Goal: Task Accomplishment & Management: Manage account settings

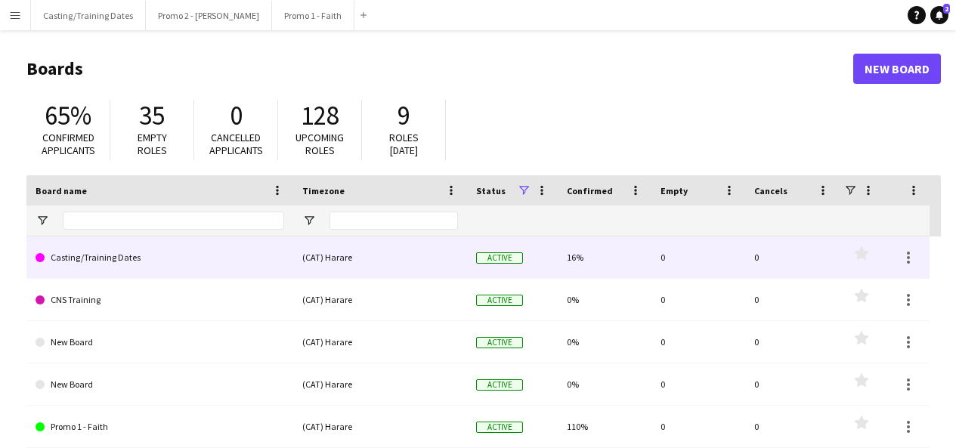
click at [90, 257] on link "Casting/Training Dates" at bounding box center [160, 258] width 249 height 42
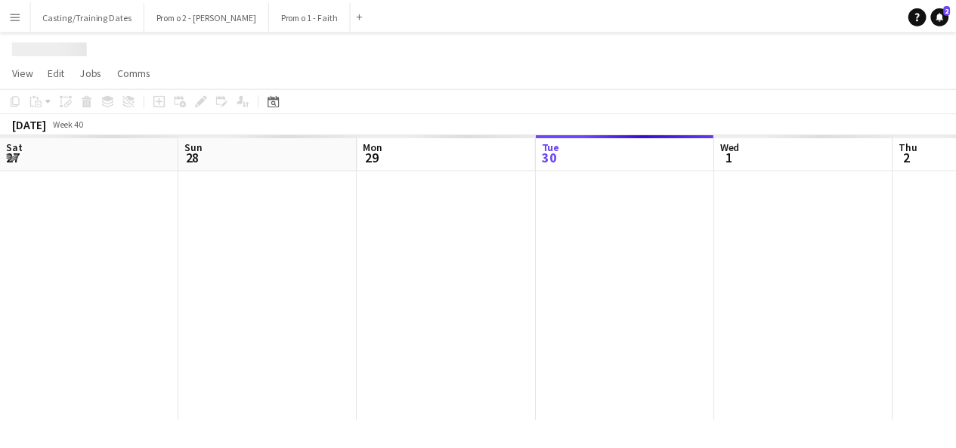
scroll to position [0, 361]
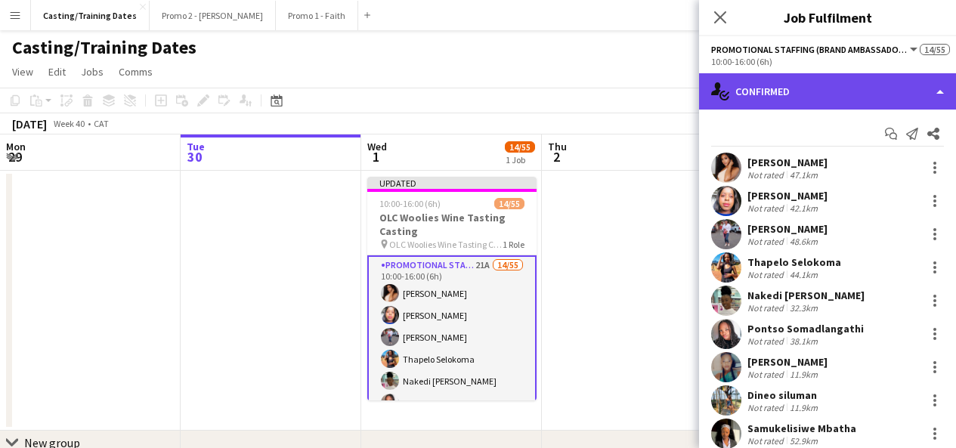
click at [803, 100] on div "single-neutral-actions-check-2 Confirmed" at bounding box center [827, 91] width 257 height 36
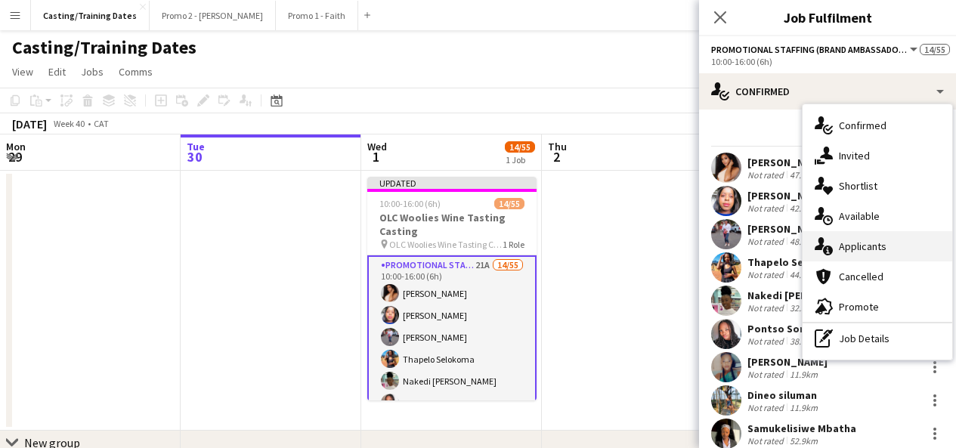
click at [864, 246] on span "Applicants" at bounding box center [863, 247] width 48 height 14
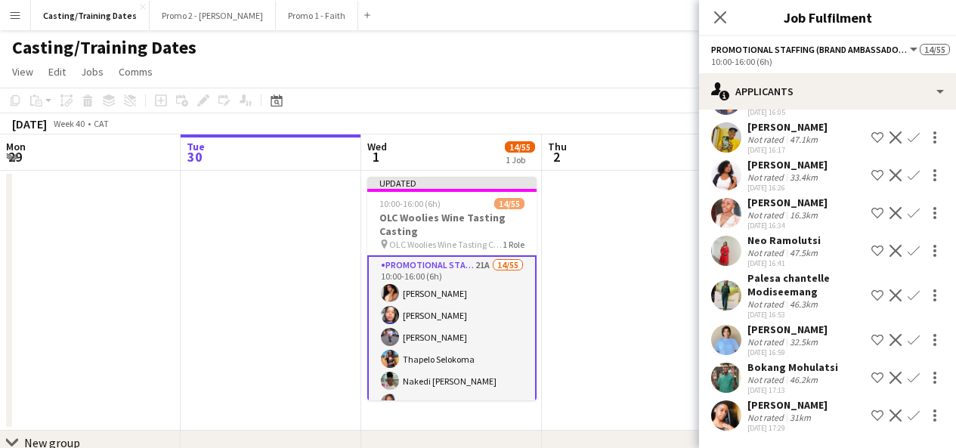
scroll to position [76, 0]
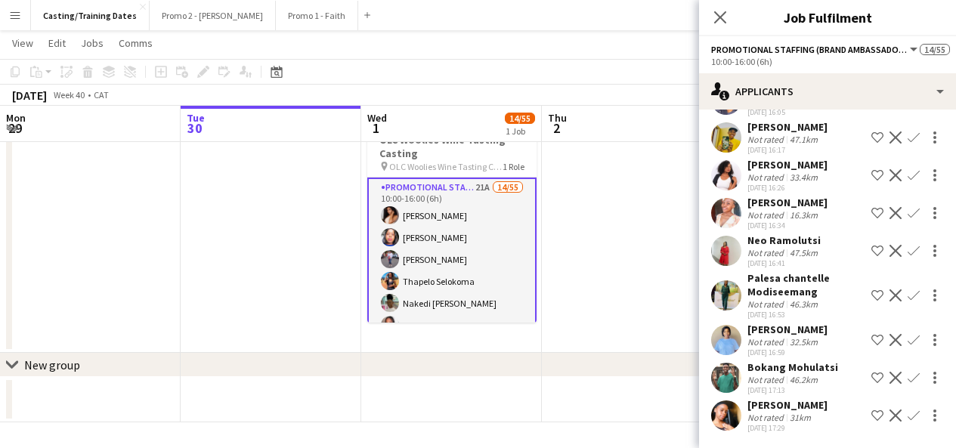
click at [734, 416] on app-user-avatar at bounding box center [726, 415] width 30 height 30
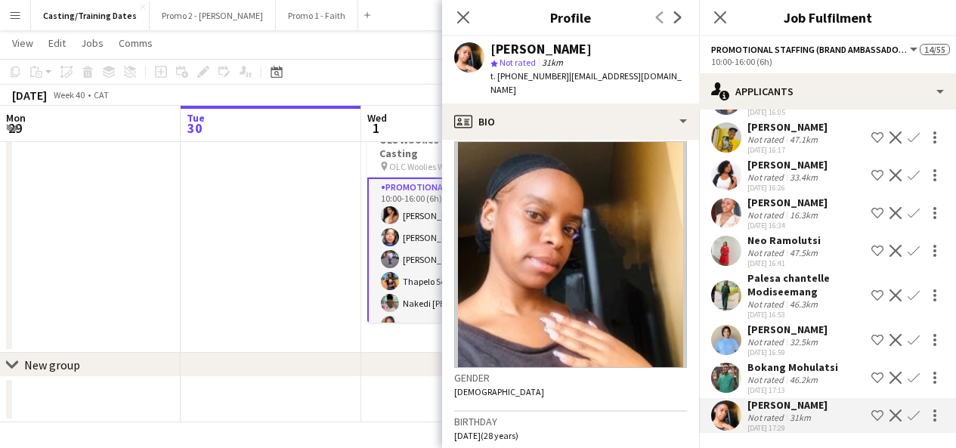
scroll to position [0, 0]
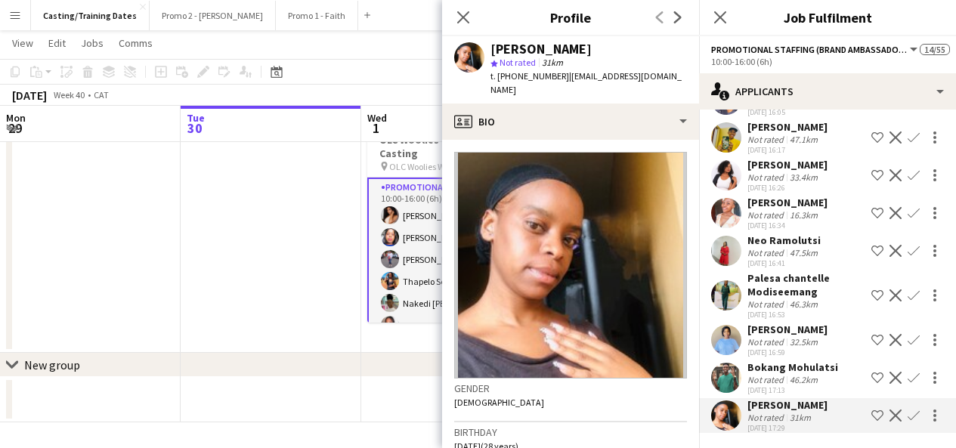
click at [908, 413] on app-icon "Confirm" at bounding box center [914, 416] width 12 height 12
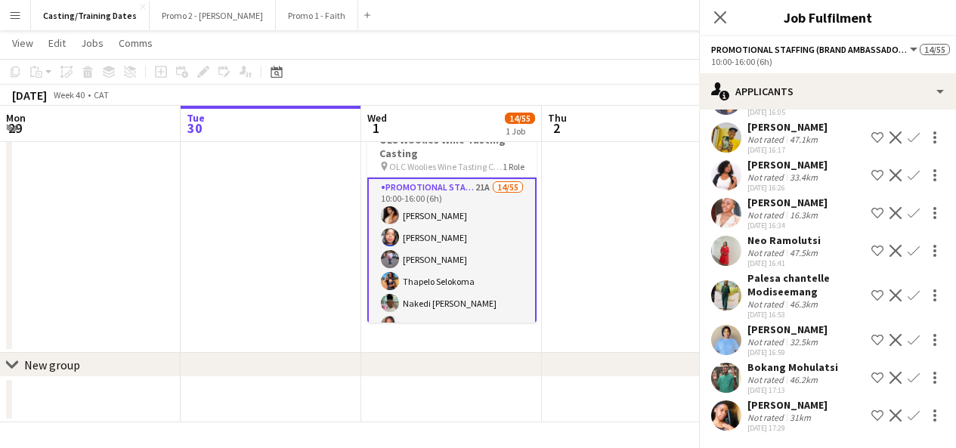
scroll to position [580, 0]
click at [908, 414] on app-icon "Confirm" at bounding box center [914, 416] width 12 height 12
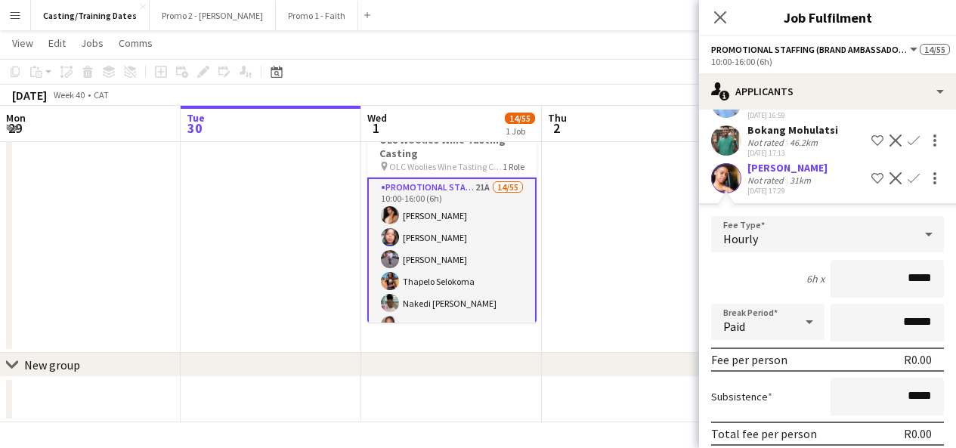
scroll to position [880, 0]
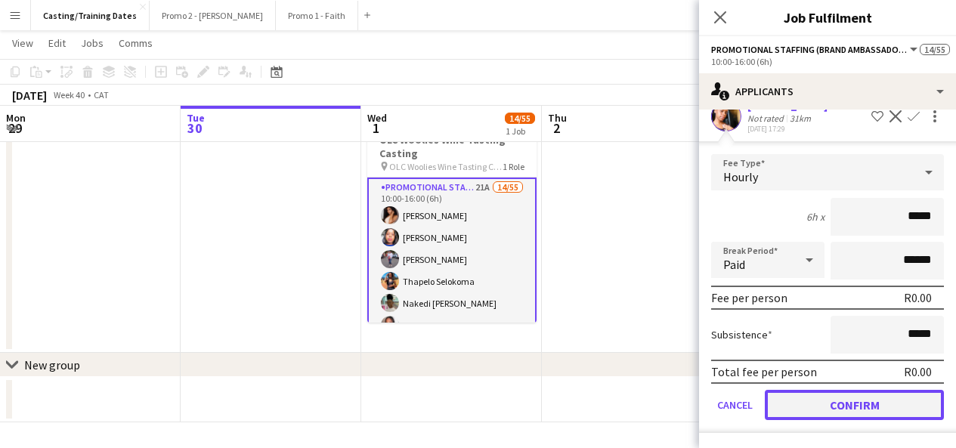
click at [853, 397] on button "Confirm" at bounding box center [854, 405] width 179 height 30
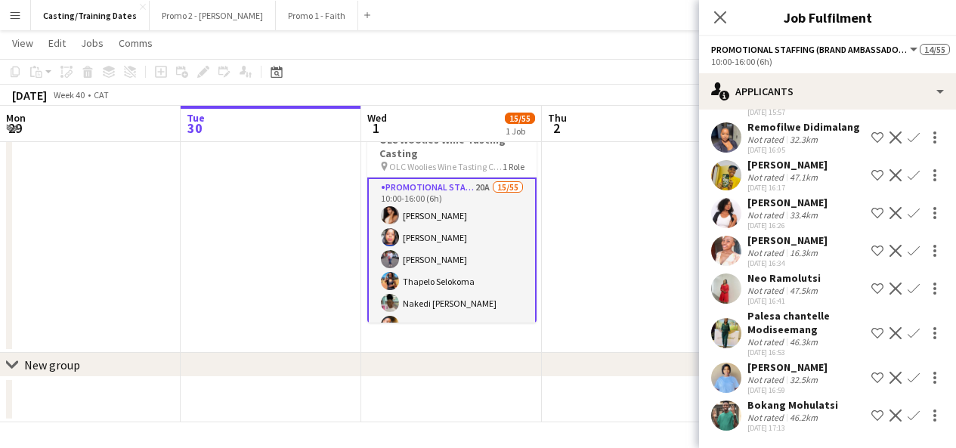
scroll to position [543, 0]
click at [719, 420] on app-user-avatar at bounding box center [726, 415] width 30 height 30
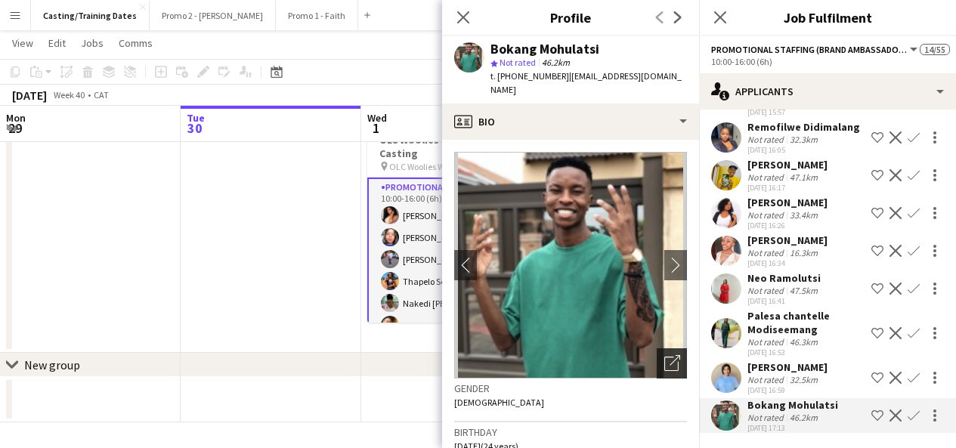
click at [665, 355] on icon "Open photos pop-in" at bounding box center [672, 363] width 16 height 16
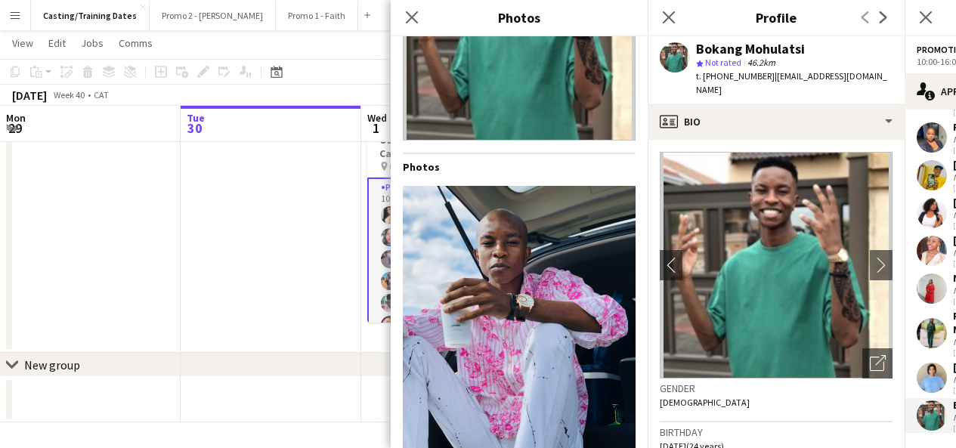
scroll to position [209, 0]
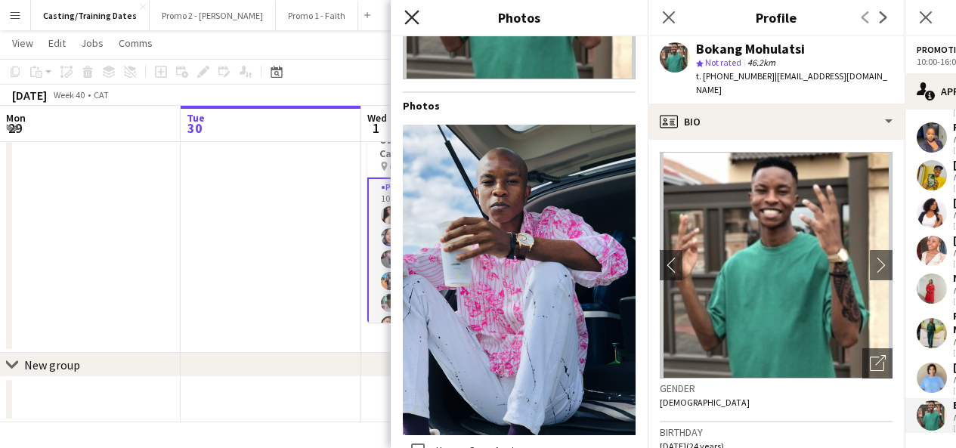
click at [412, 14] on icon "Close pop-in" at bounding box center [411, 17] width 14 height 14
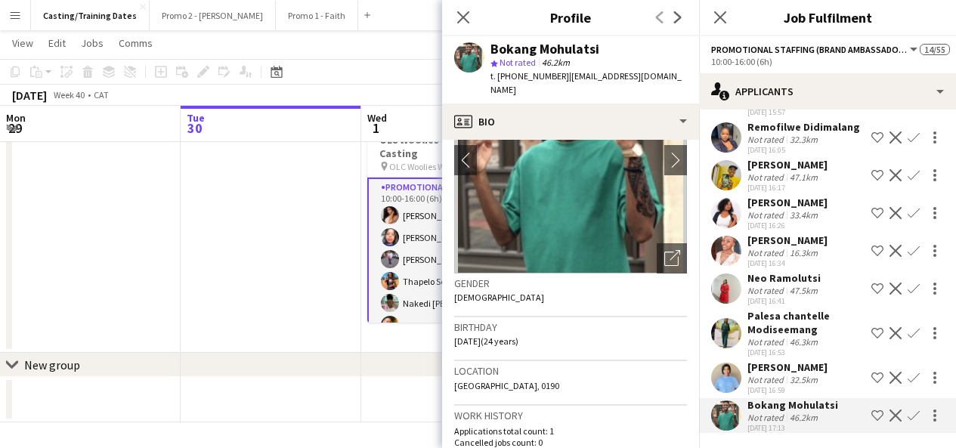
scroll to position [159, 0]
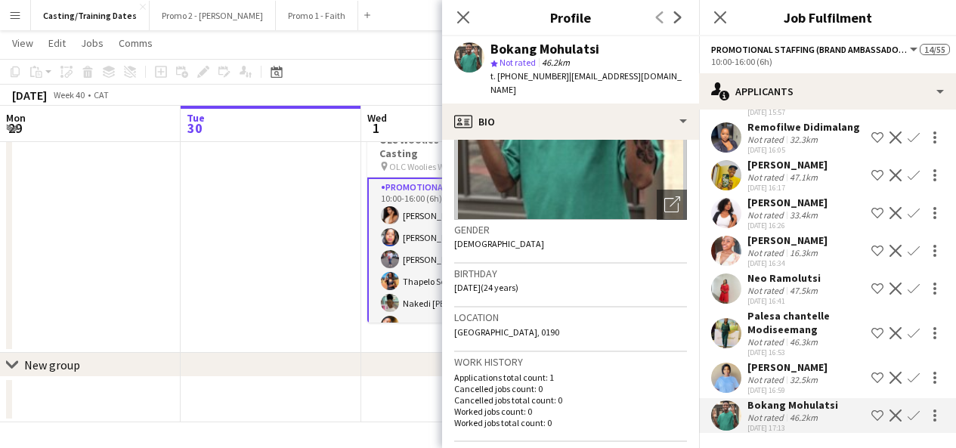
click at [908, 412] on app-icon "Confirm" at bounding box center [914, 416] width 12 height 12
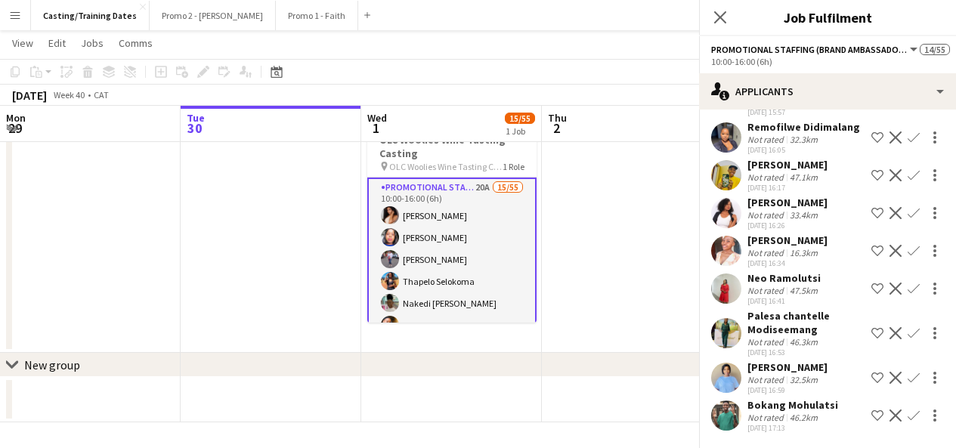
scroll to position [543, 0]
click at [908, 419] on app-icon "Confirm" at bounding box center [914, 416] width 12 height 12
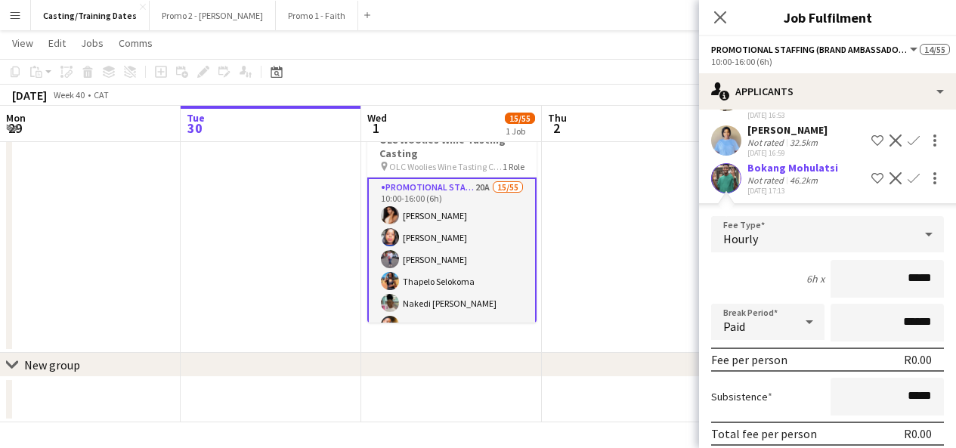
scroll to position [842, 0]
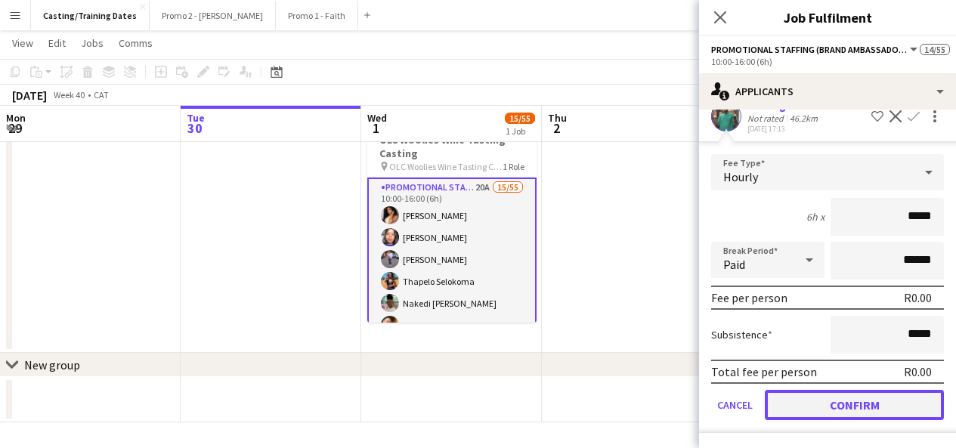
click at [886, 398] on button "Confirm" at bounding box center [854, 405] width 179 height 30
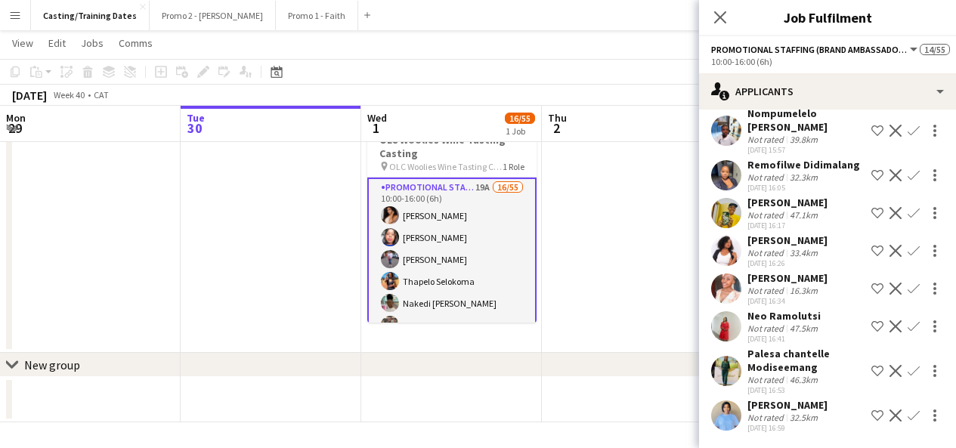
scroll to position [505, 0]
click at [764, 415] on div "Not rated" at bounding box center [766, 417] width 39 height 11
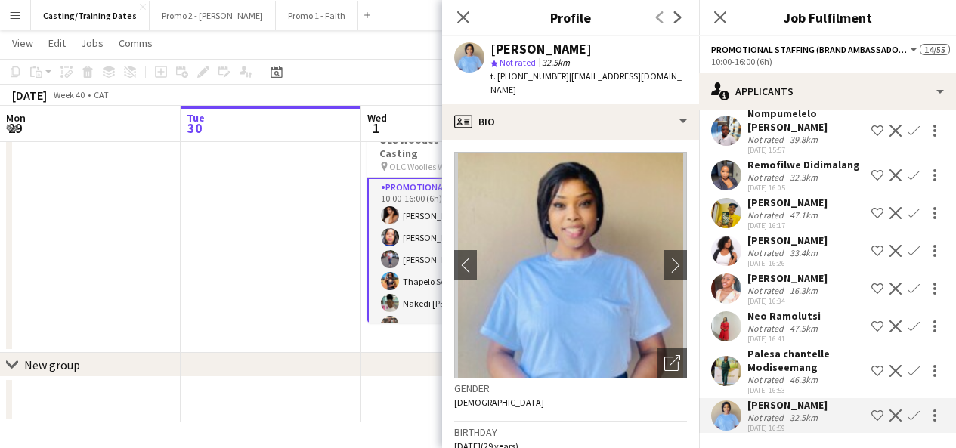
click at [908, 416] on app-icon "Confirm" at bounding box center [914, 416] width 12 height 12
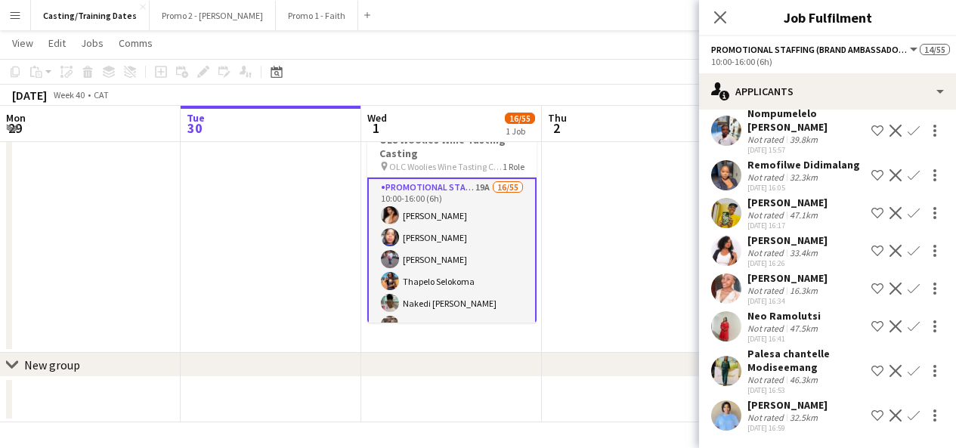
click at [908, 413] on app-icon "Confirm" at bounding box center [914, 416] width 12 height 12
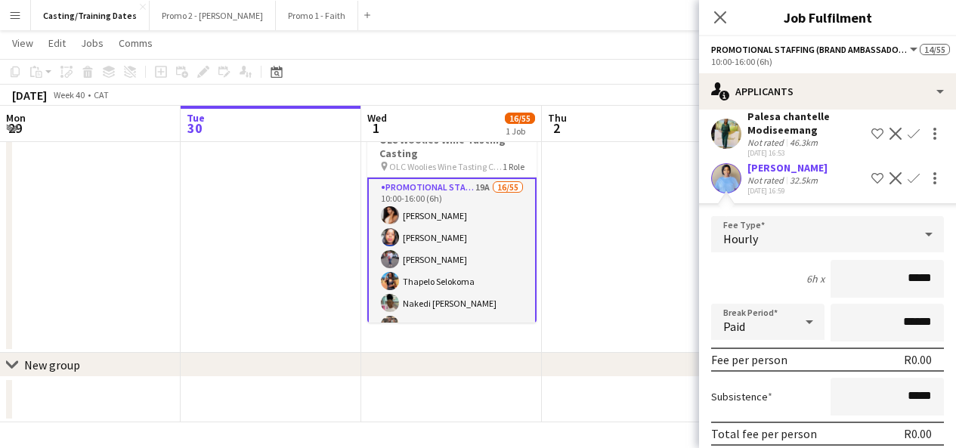
scroll to position [804, 0]
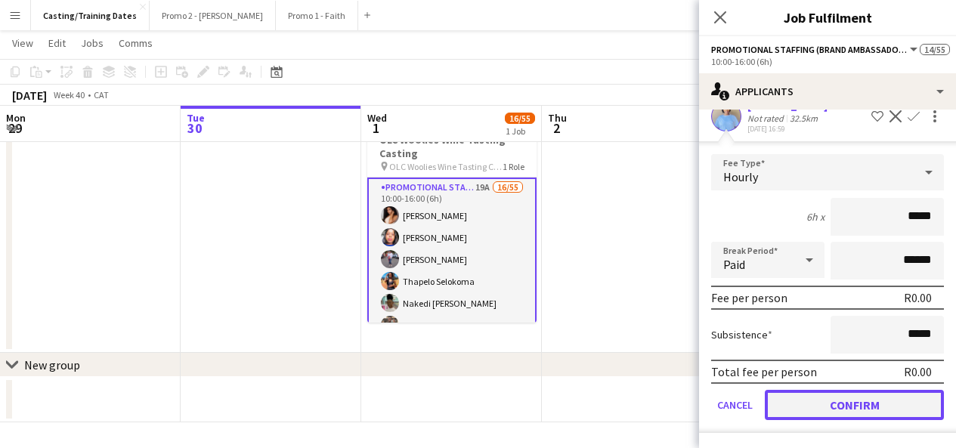
click at [876, 404] on button "Confirm" at bounding box center [854, 405] width 179 height 30
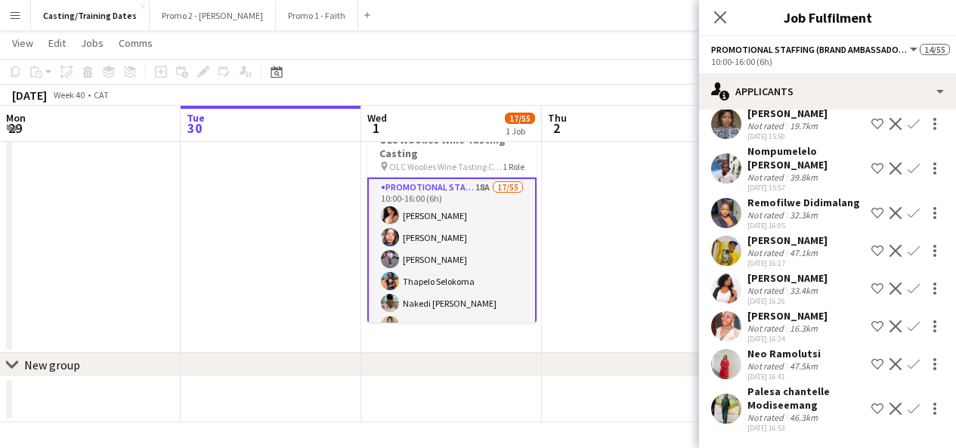
scroll to position [467, 0]
click at [803, 394] on div "Palesa chantelle Modiseemang" at bounding box center [806, 398] width 118 height 27
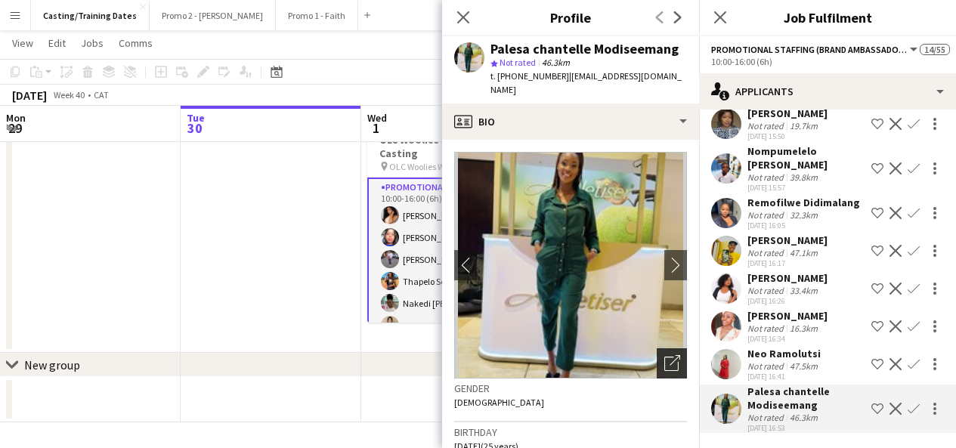
click at [664, 355] on icon "Open photos pop-in" at bounding box center [672, 363] width 16 height 16
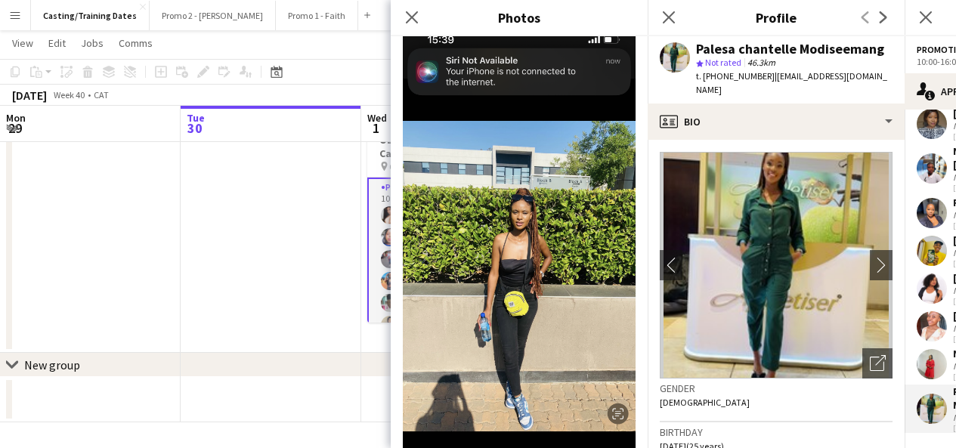
scroll to position [1360, 0]
click at [406, 14] on icon "Close pop-in" at bounding box center [411, 17] width 14 height 14
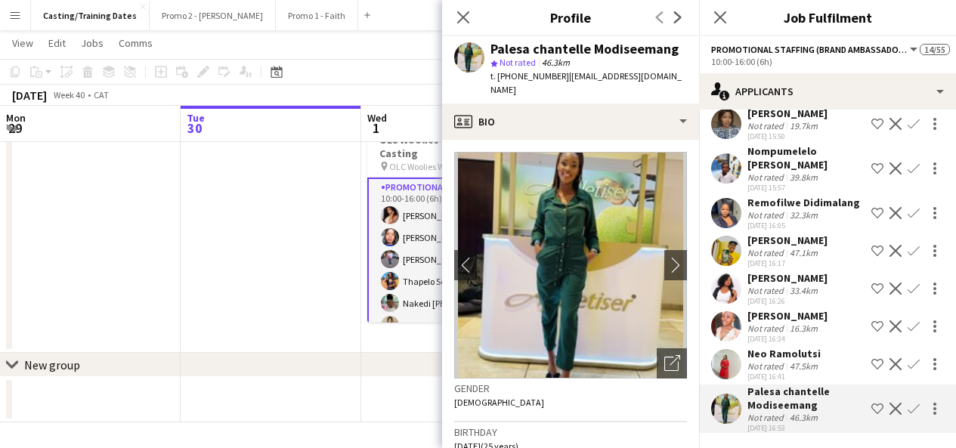
click at [908, 407] on app-icon "Confirm" at bounding box center [914, 409] width 12 height 12
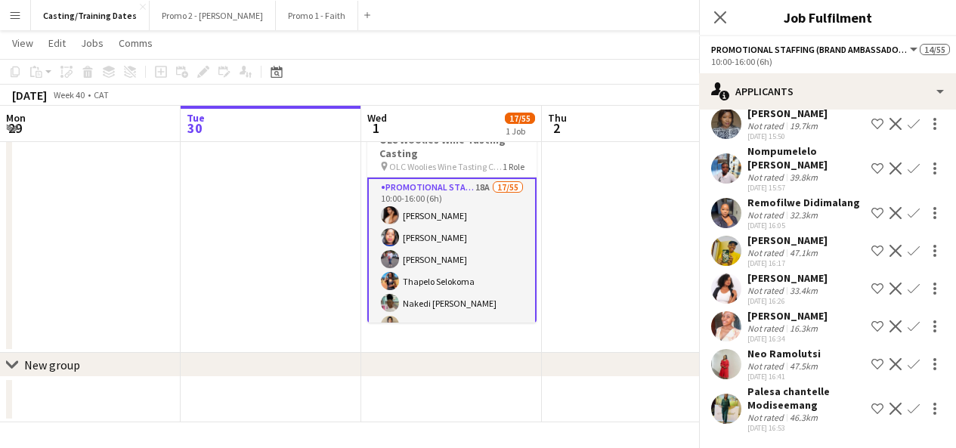
scroll to position [467, 0]
click at [908, 412] on app-icon "Confirm" at bounding box center [914, 409] width 12 height 12
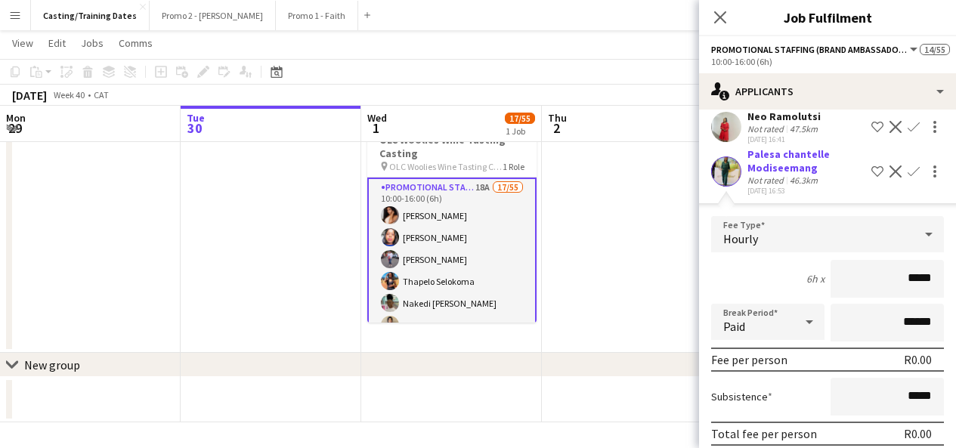
scroll to position [766, 0]
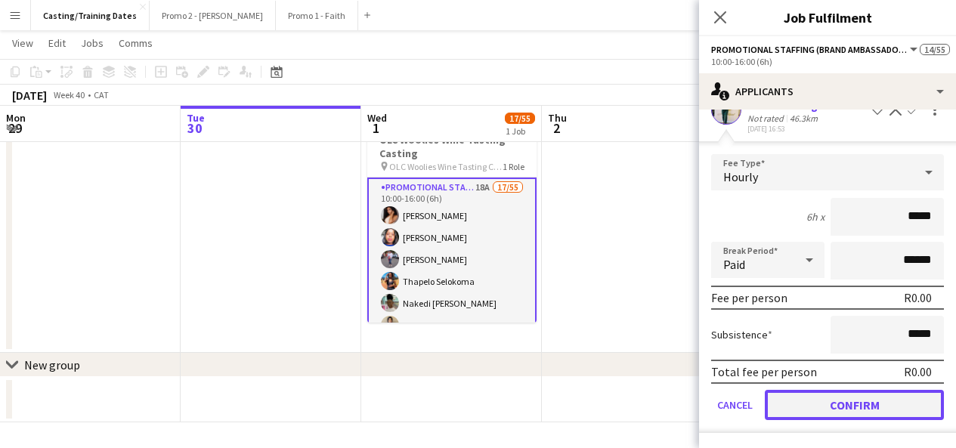
click at [843, 407] on button "Confirm" at bounding box center [854, 405] width 179 height 30
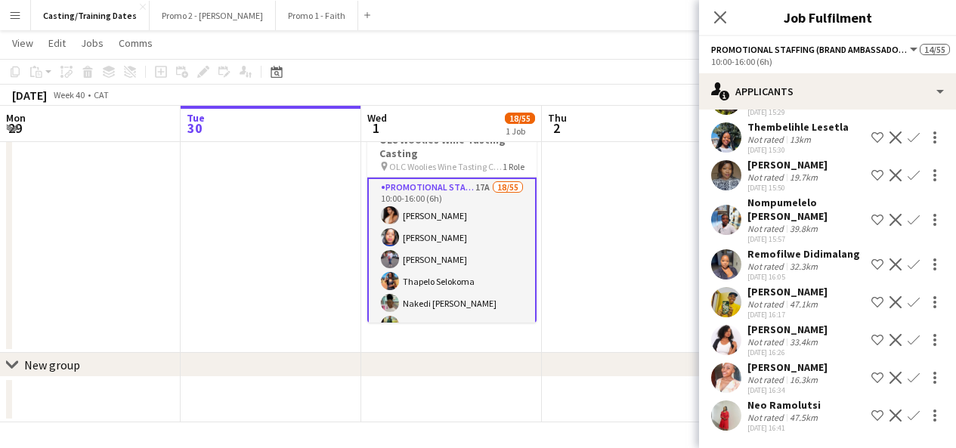
scroll to position [416, 0]
click at [803, 415] on div "47.5km" at bounding box center [804, 417] width 34 height 11
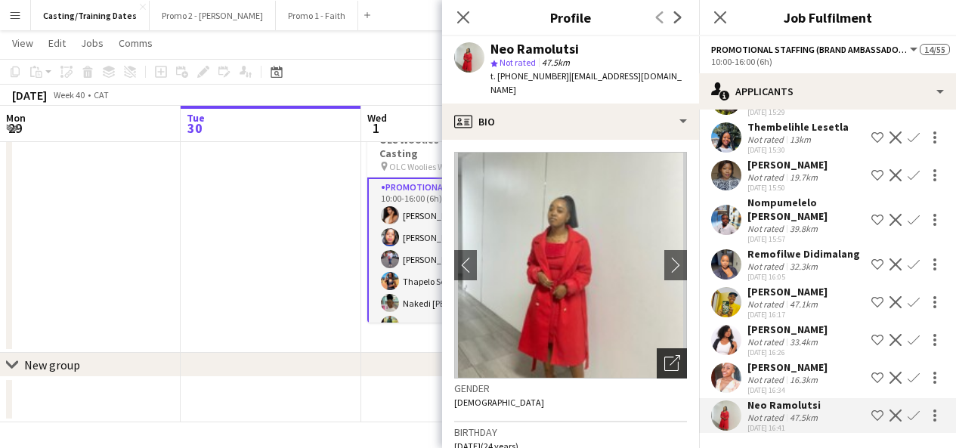
click at [664, 355] on icon "Open photos pop-in" at bounding box center [672, 363] width 16 height 16
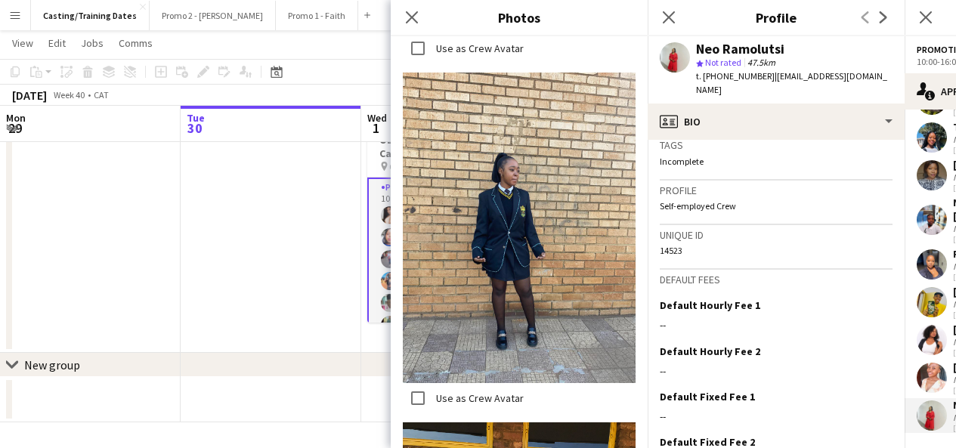
scroll to position [691, 0]
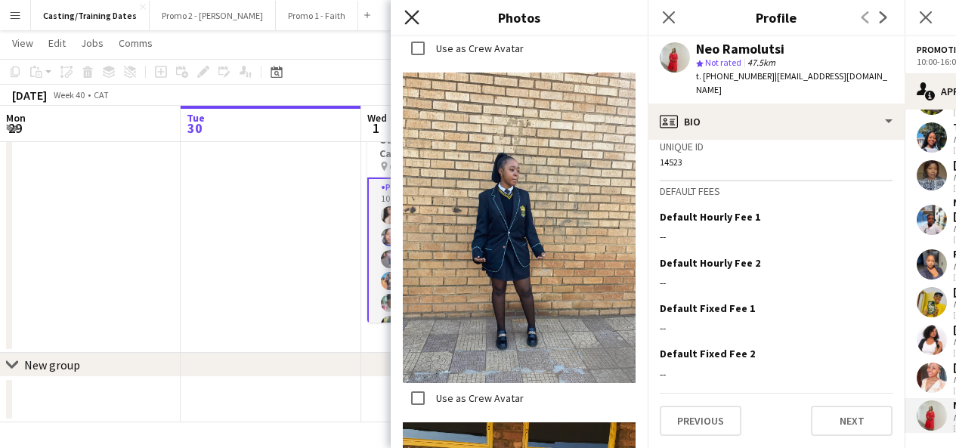
click at [419, 11] on icon at bounding box center [411, 17] width 14 height 14
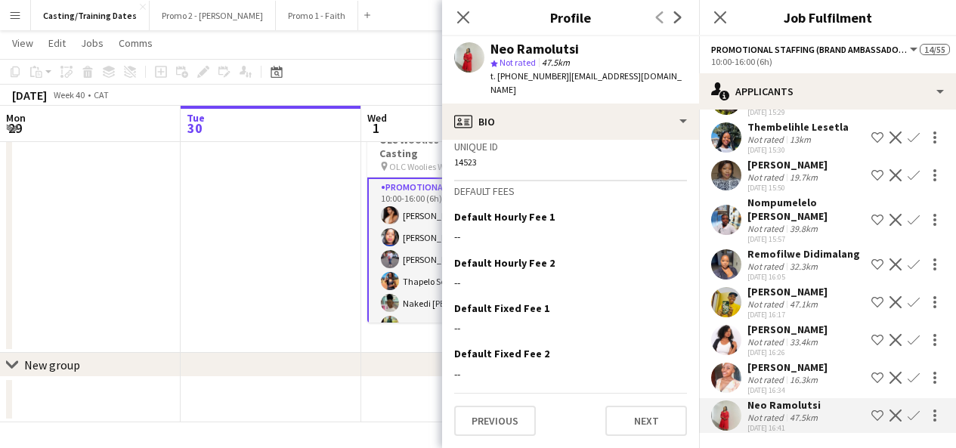
click at [908, 415] on app-icon "Confirm" at bounding box center [914, 416] width 12 height 12
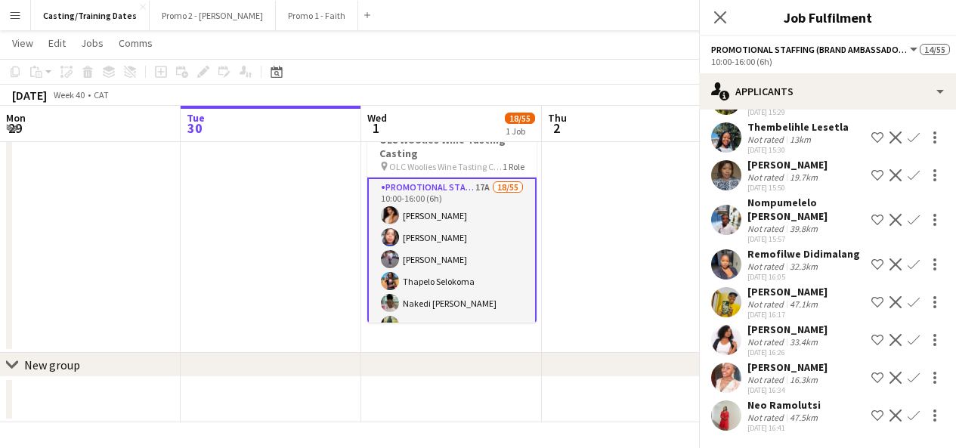
scroll to position [416, 0]
click at [908, 415] on app-icon "Confirm" at bounding box center [914, 416] width 12 height 12
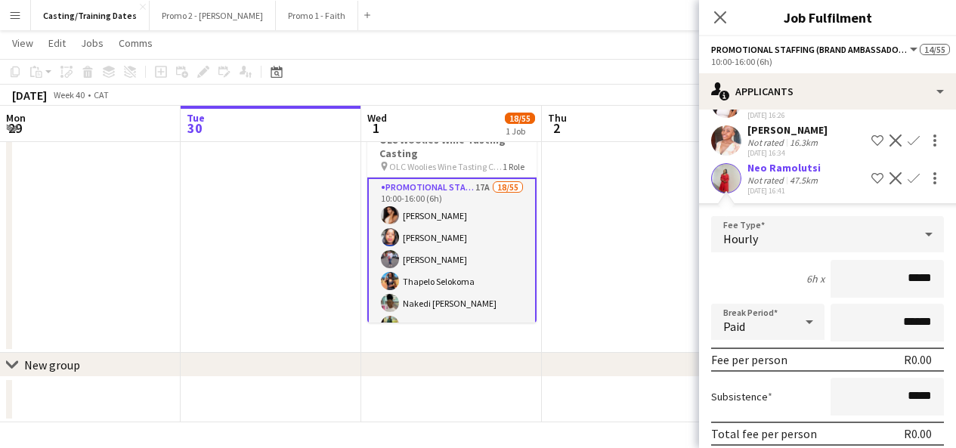
scroll to position [715, 0]
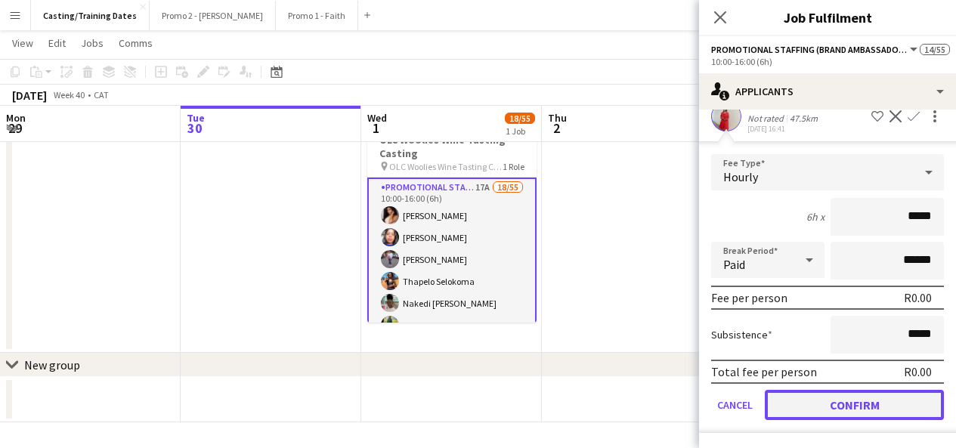
click at [868, 414] on button "Confirm" at bounding box center [854, 405] width 179 height 30
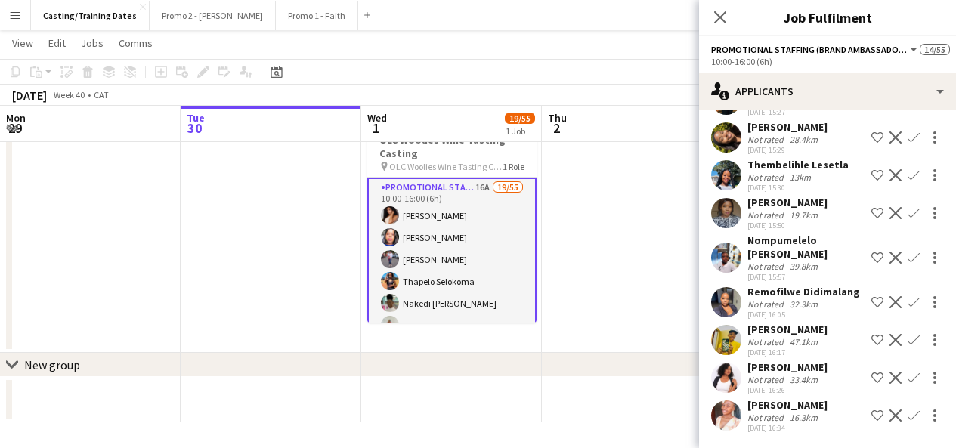
scroll to position [378, 0]
click at [908, 376] on app-icon "Confirm" at bounding box center [914, 378] width 12 height 12
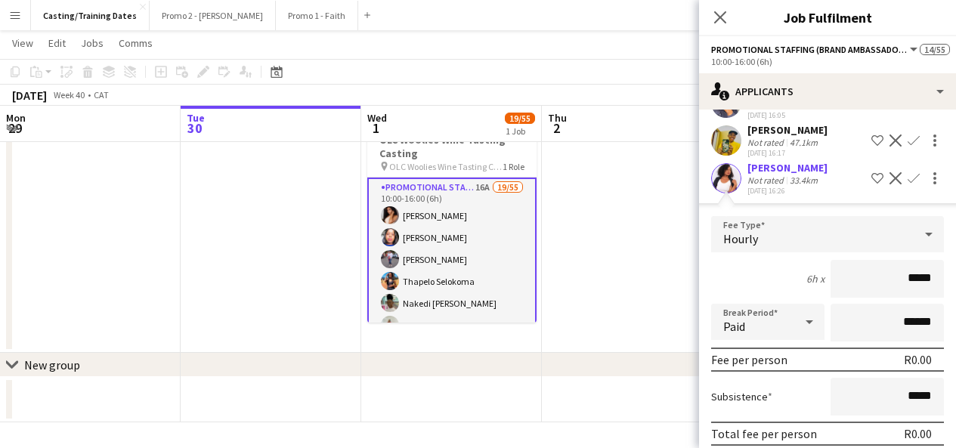
scroll to position [677, 0]
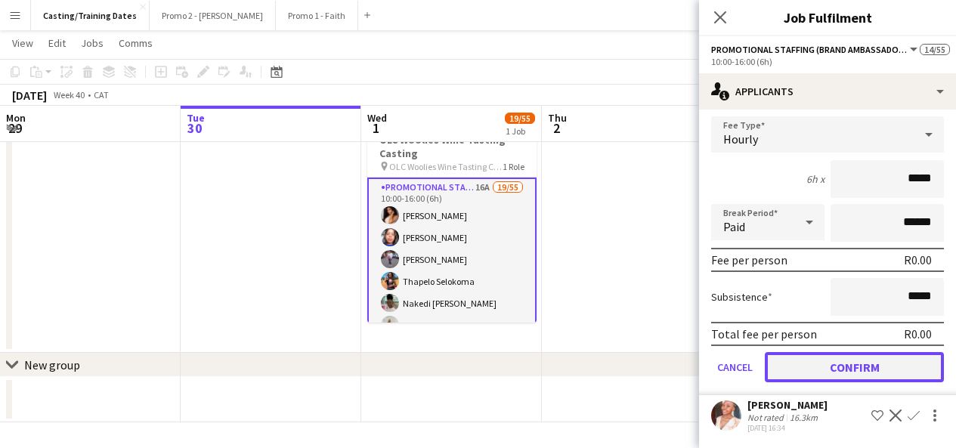
click at [880, 380] on button "Confirm" at bounding box center [854, 367] width 179 height 30
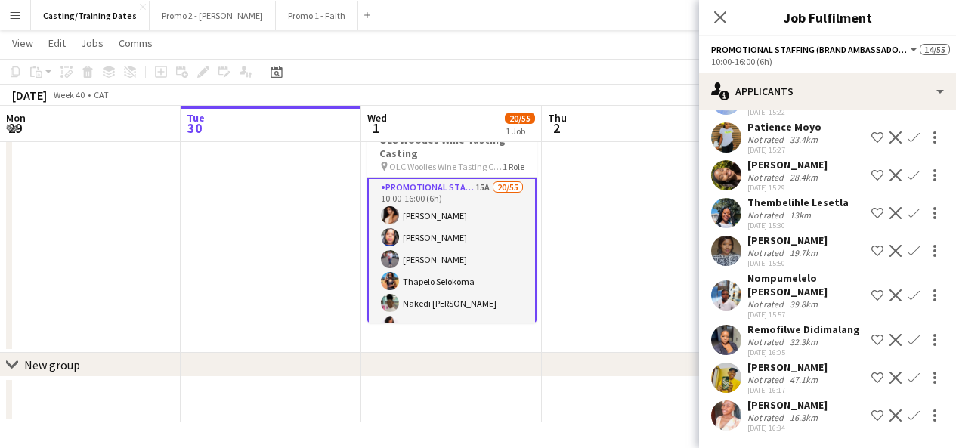
scroll to position [340, 0]
click at [797, 411] on div "[PERSON_NAME]" at bounding box center [787, 405] width 80 height 14
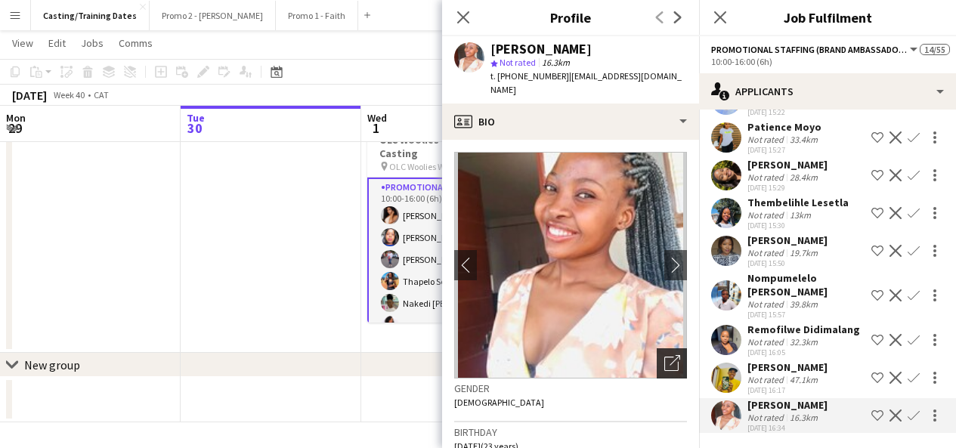
click at [664, 357] on icon at bounding box center [671, 364] width 14 height 14
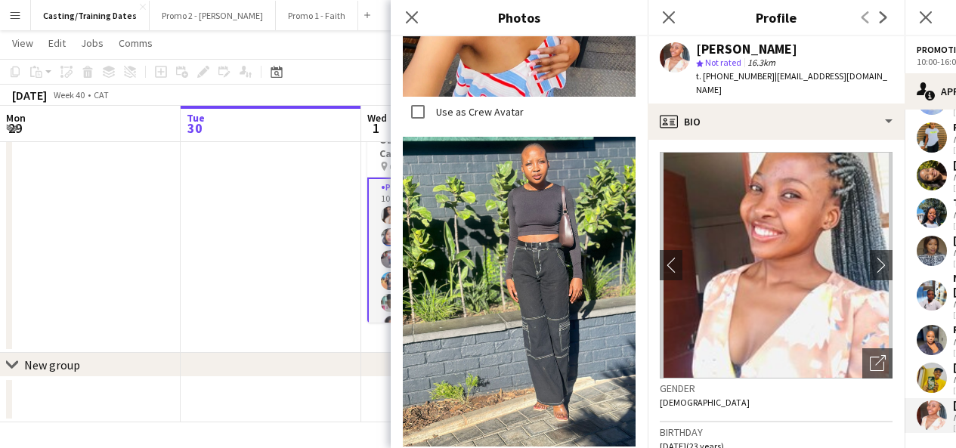
scroll to position [1211, 0]
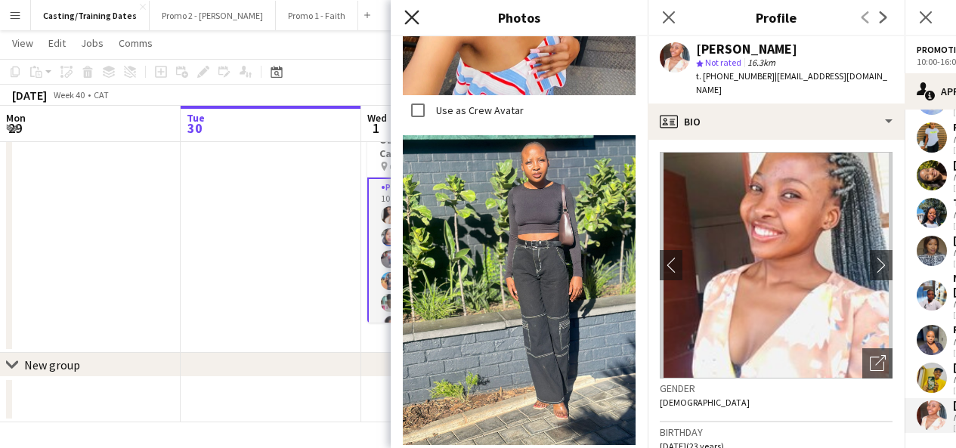
click at [410, 21] on icon "Close pop-in" at bounding box center [411, 17] width 14 height 14
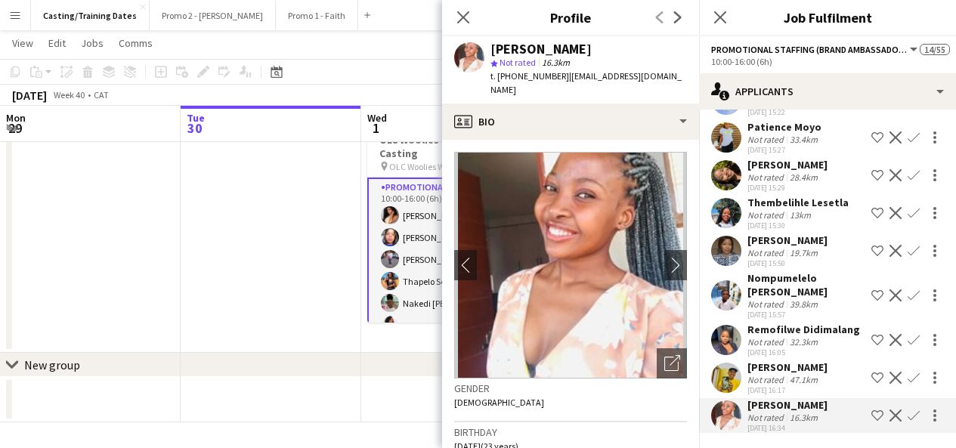
click at [923, 412] on div at bounding box center [933, 416] width 21 height 18
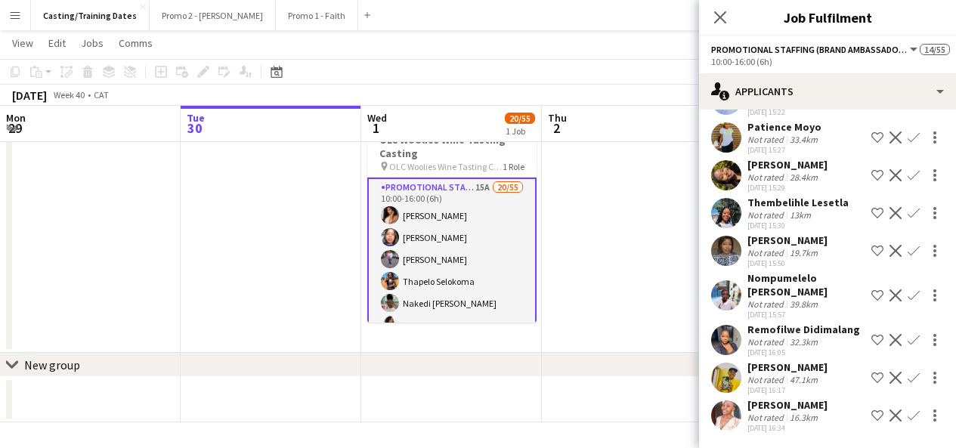
click at [908, 412] on app-icon "Confirm" at bounding box center [914, 416] width 12 height 12
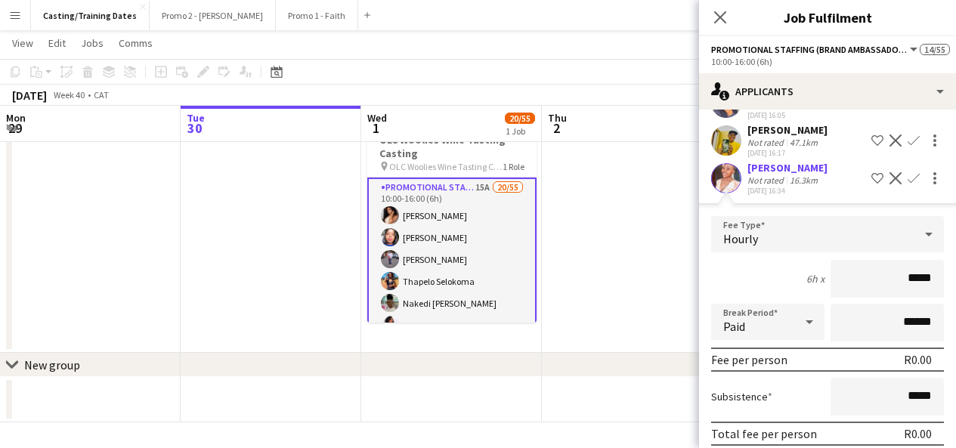
scroll to position [639, 0]
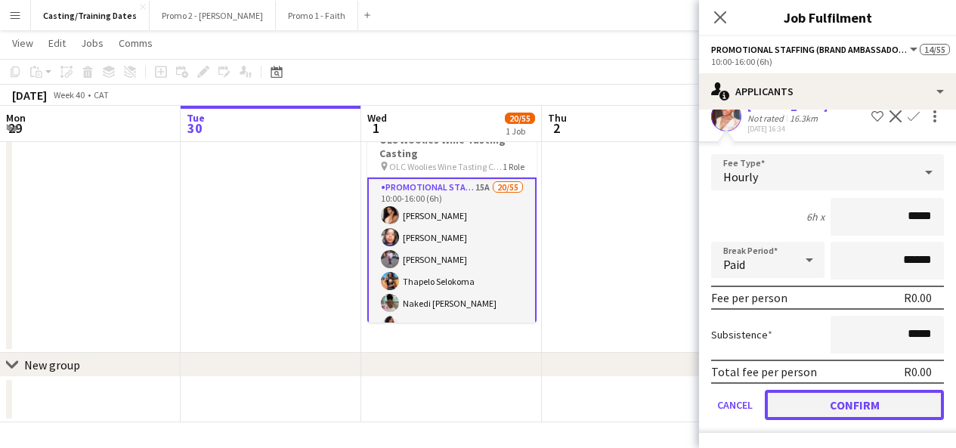
click at [881, 406] on button "Confirm" at bounding box center [854, 405] width 179 height 30
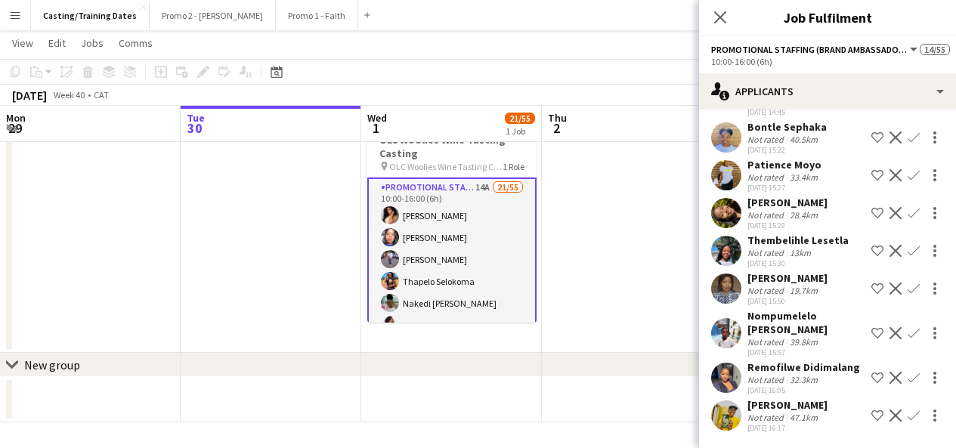
scroll to position [302, 0]
click at [728, 407] on app-user-avatar at bounding box center [726, 415] width 30 height 30
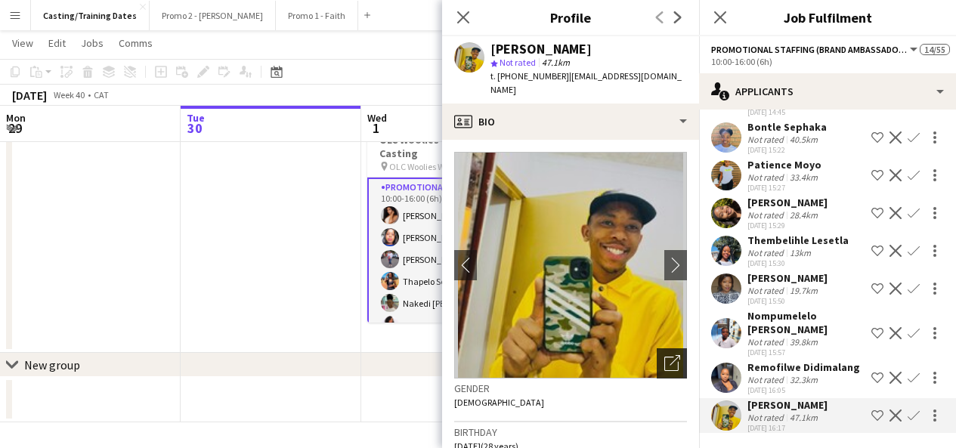
click at [657, 348] on div "Open photos pop-in" at bounding box center [672, 363] width 30 height 30
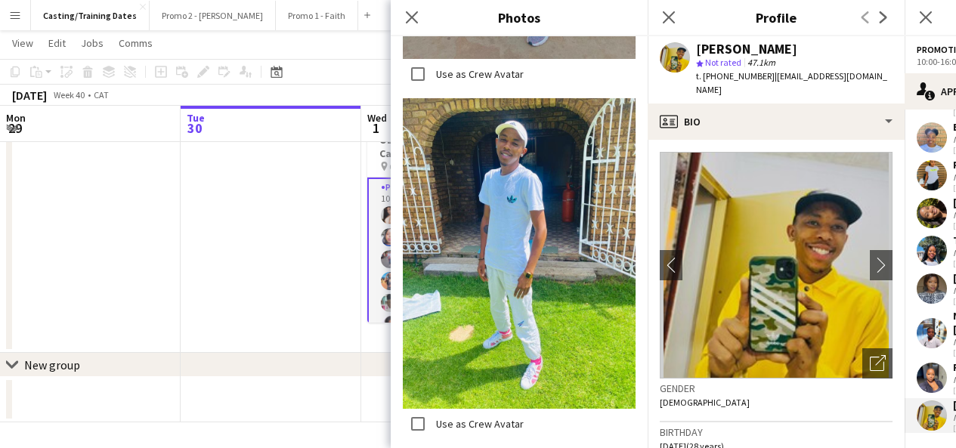
scroll to position [645, 0]
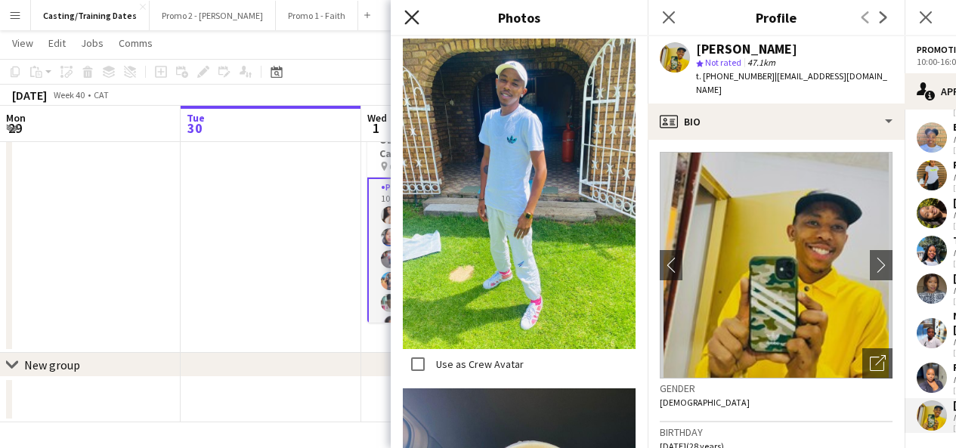
click at [413, 20] on icon at bounding box center [411, 17] width 14 height 14
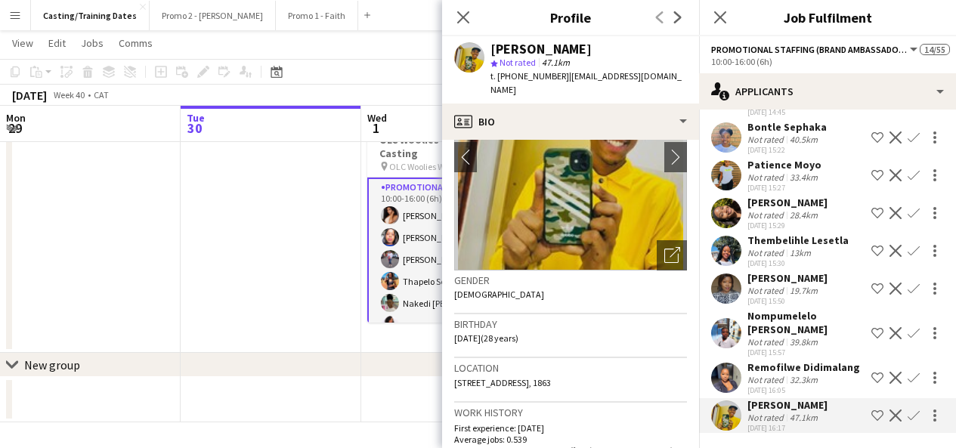
scroll to position [109, 0]
click at [657, 252] on div "Open photos pop-in" at bounding box center [672, 255] width 30 height 30
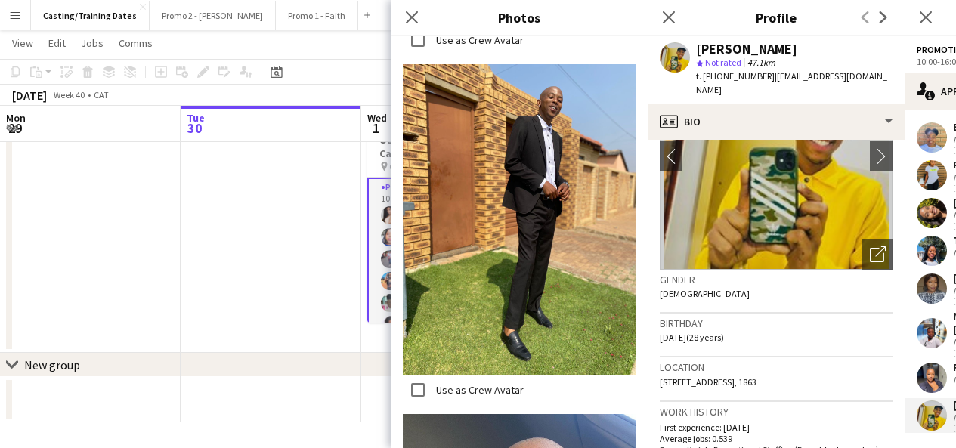
scroll to position [1529, 0]
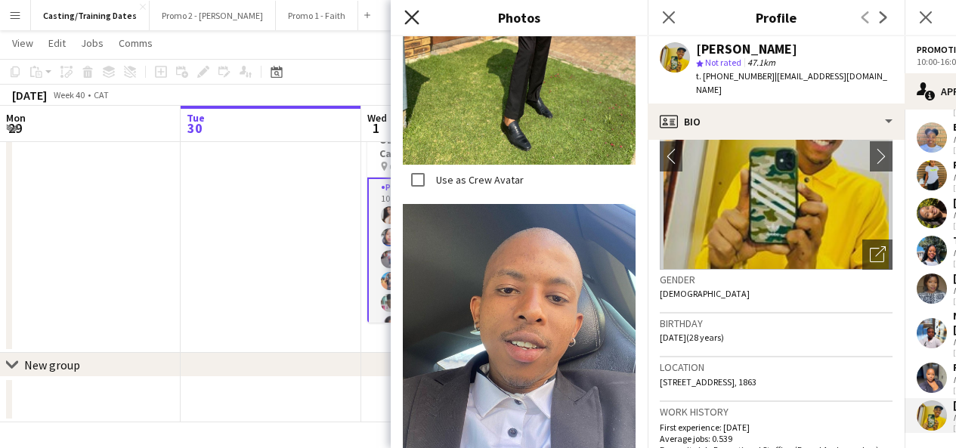
click at [413, 23] on icon "Close pop-in" at bounding box center [411, 17] width 14 height 14
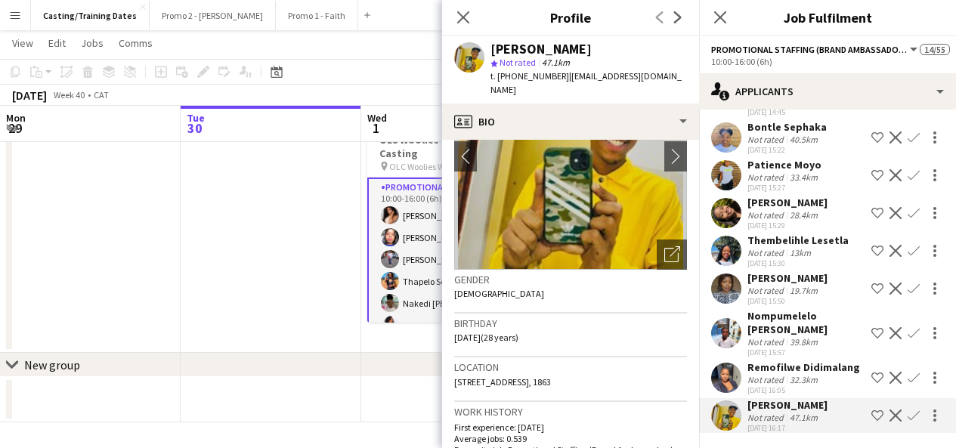
click at [908, 417] on app-icon "Confirm" at bounding box center [914, 416] width 12 height 12
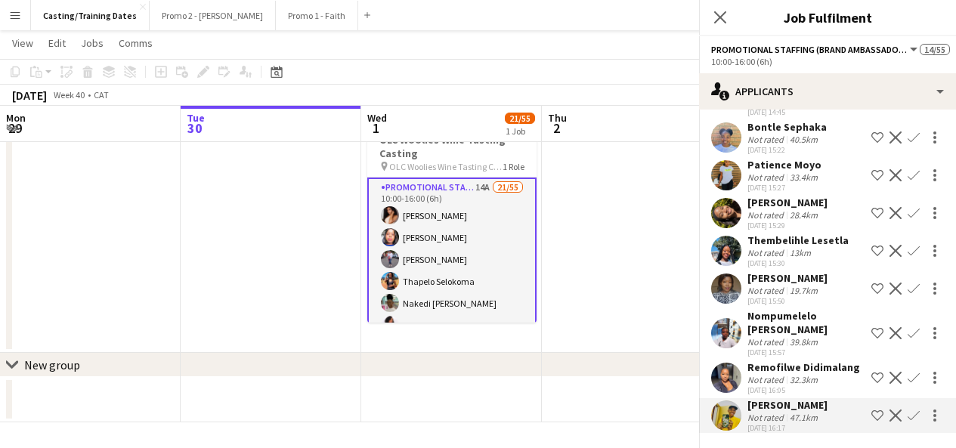
scroll to position [302, 0]
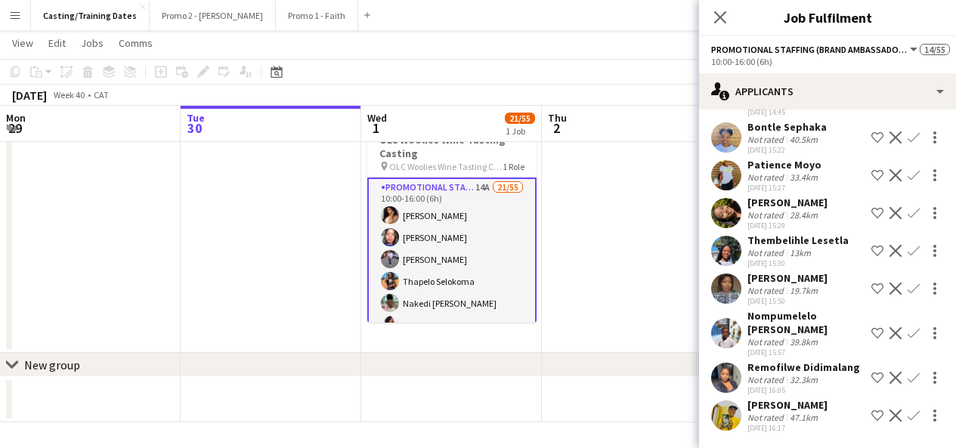
click at [908, 413] on app-icon "Confirm" at bounding box center [914, 416] width 12 height 12
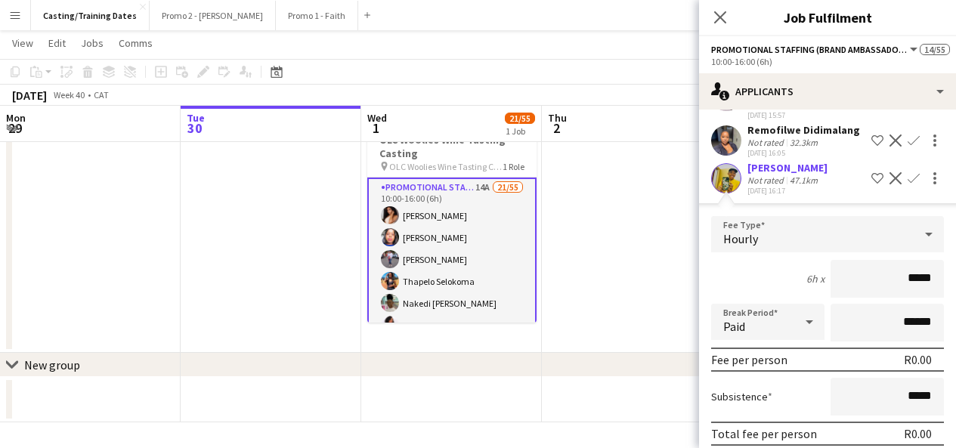
scroll to position [602, 0]
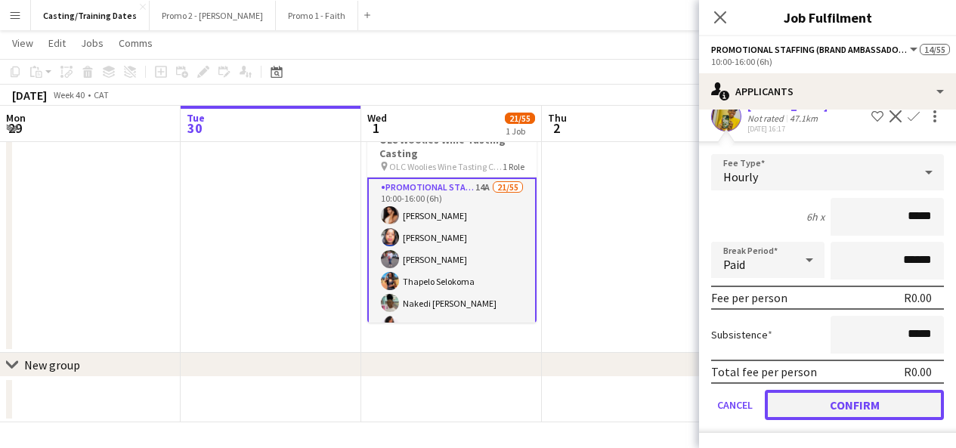
click at [853, 415] on button "Confirm" at bounding box center [854, 405] width 179 height 30
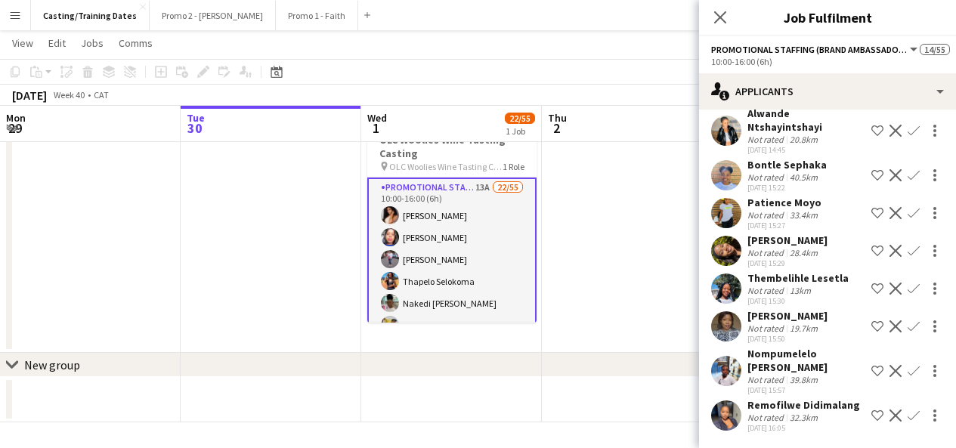
scroll to position [264, 0]
click at [908, 413] on app-icon "Confirm" at bounding box center [914, 416] width 12 height 12
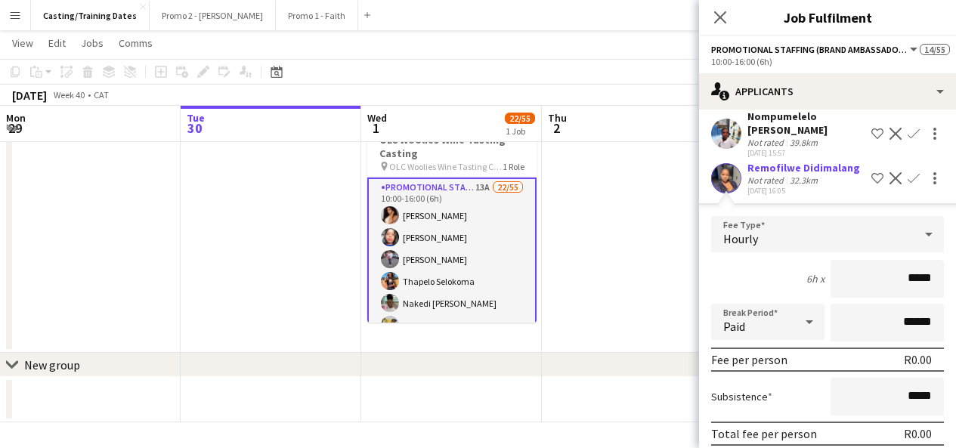
scroll to position [564, 0]
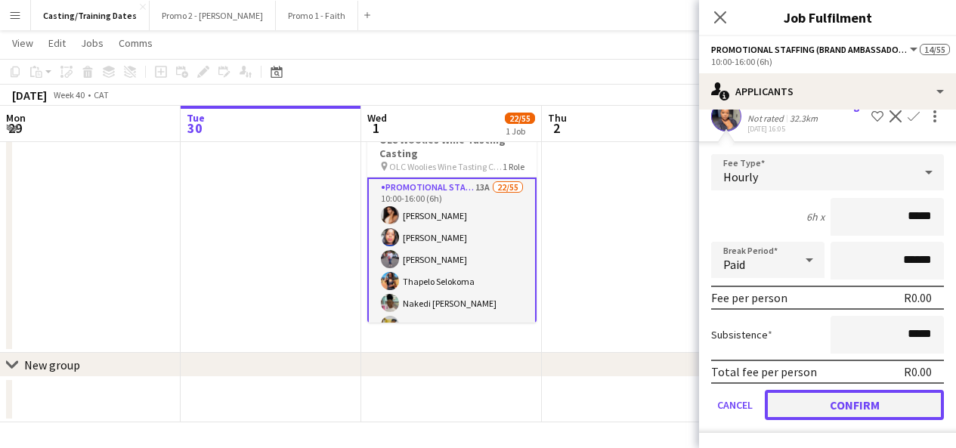
click at [834, 404] on button "Confirm" at bounding box center [854, 405] width 179 height 30
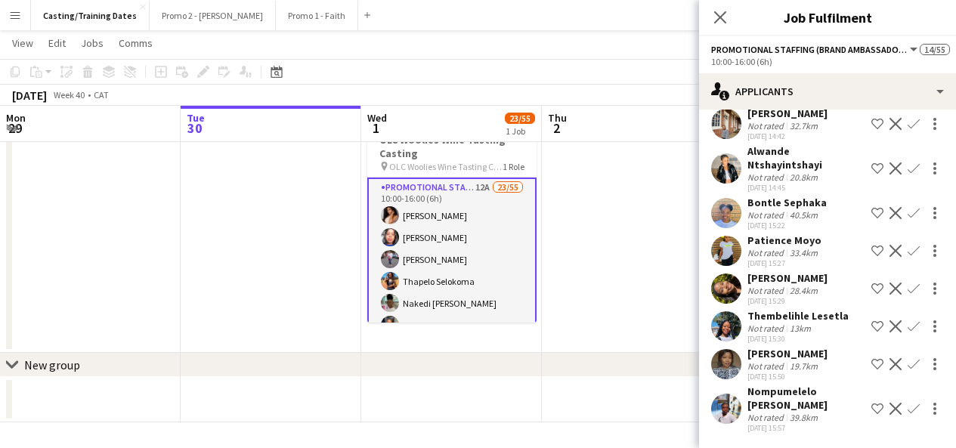
scroll to position [227, 0]
click at [769, 405] on div "Nompumelelo [PERSON_NAME]" at bounding box center [806, 398] width 118 height 27
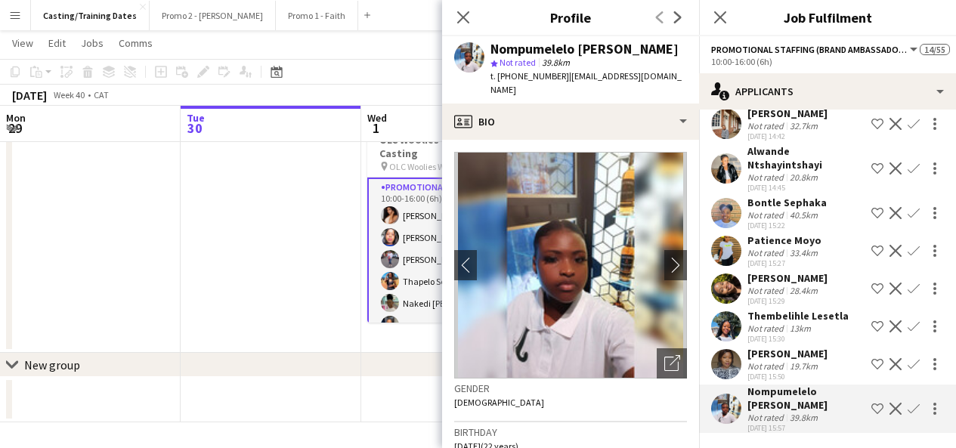
click at [678, 354] on app-crew-profile-bio "chevron-left chevron-right Open photos pop-in Gender Female Birthday 08-02-2003…" at bounding box center [570, 294] width 257 height 308
click at [664, 355] on icon "Open photos pop-in" at bounding box center [672, 363] width 16 height 16
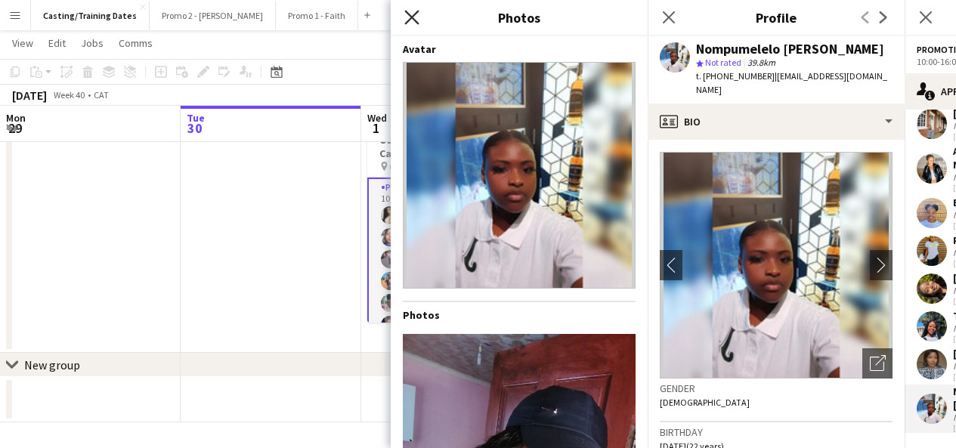
click at [410, 14] on icon at bounding box center [411, 17] width 14 height 14
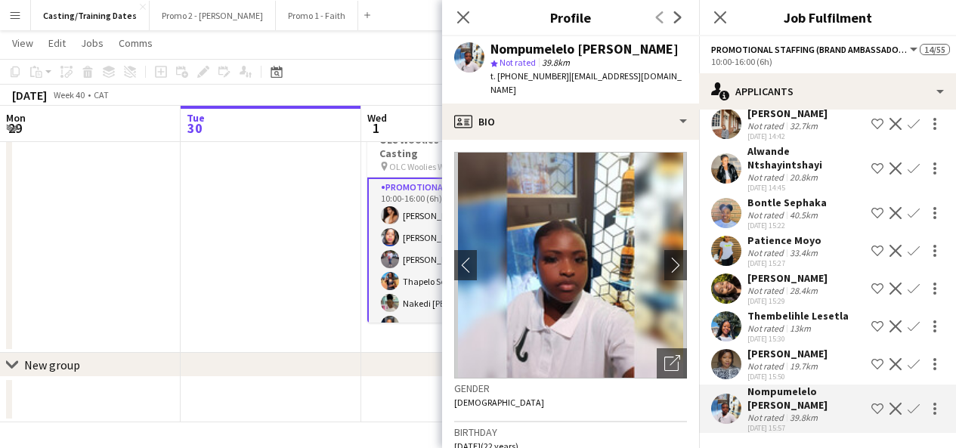
click at [723, 371] on app-user-avatar at bounding box center [726, 364] width 30 height 30
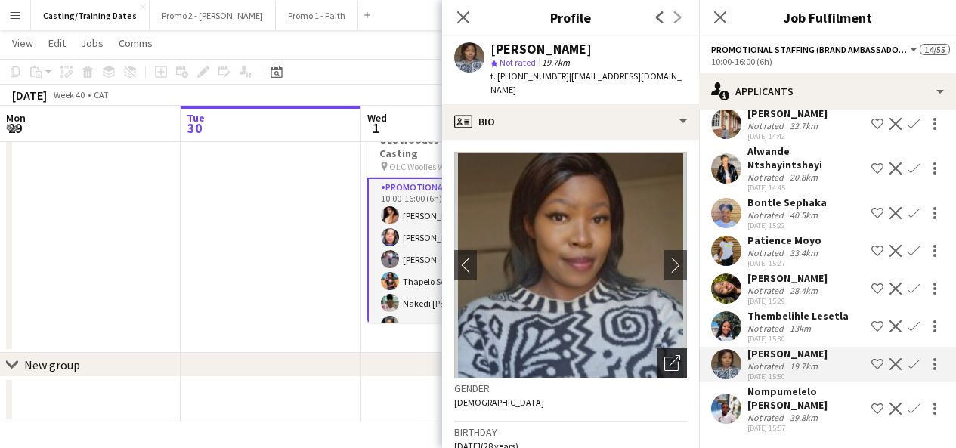
click at [664, 356] on icon "Open photos pop-in" at bounding box center [672, 363] width 16 height 16
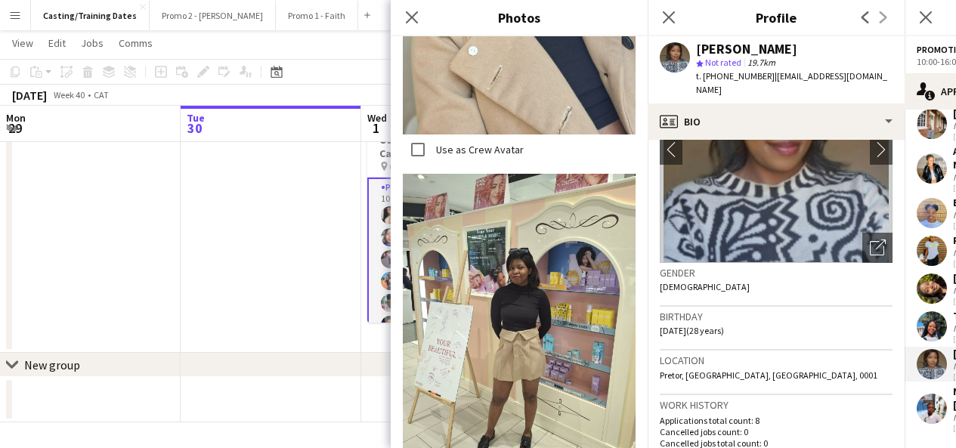
scroll to position [116, 0]
click at [398, 16] on div "Close pop-in" at bounding box center [412, 17] width 42 height 35
click at [410, 14] on icon at bounding box center [411, 17] width 14 height 14
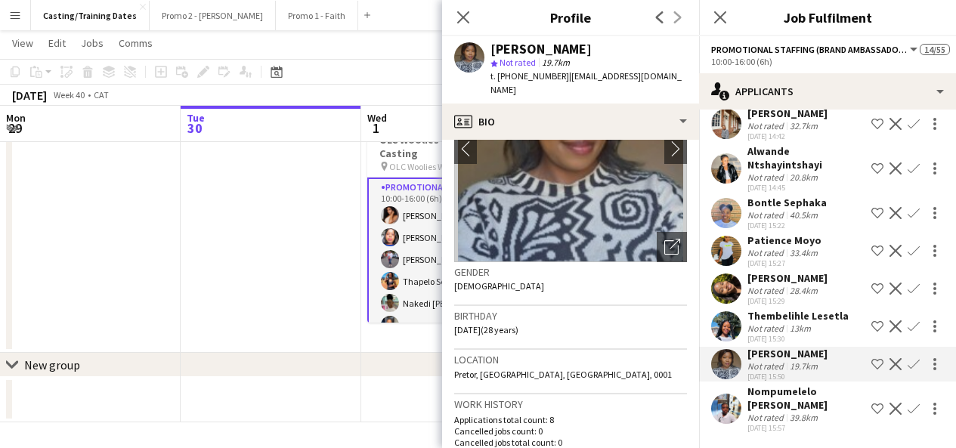
click at [908, 366] on app-icon "Confirm" at bounding box center [914, 364] width 12 height 12
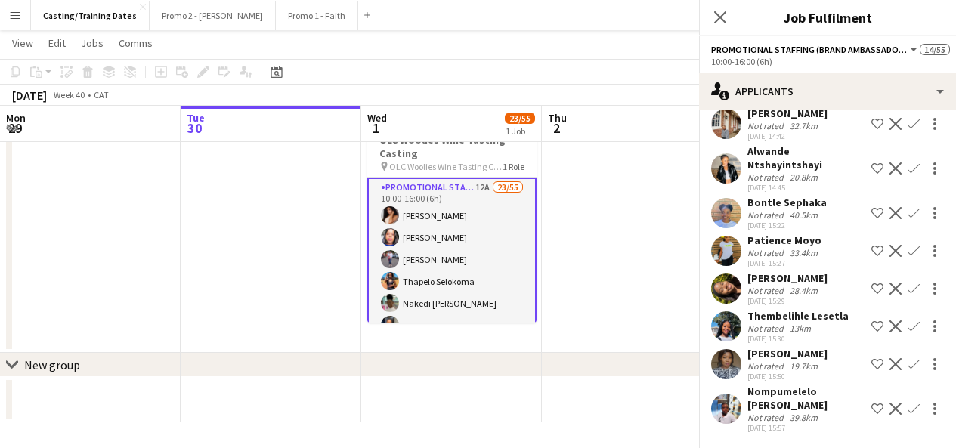
scroll to position [227, 0]
click at [908, 366] on app-icon "Confirm" at bounding box center [914, 364] width 12 height 12
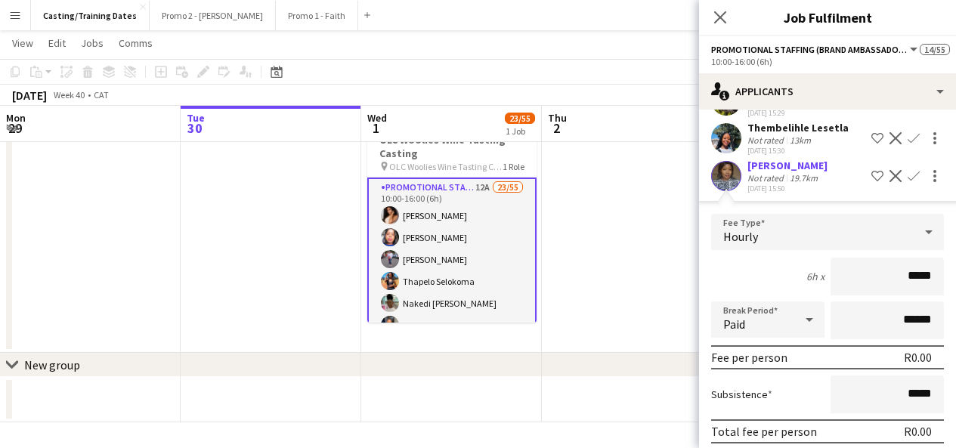
scroll to position [526, 0]
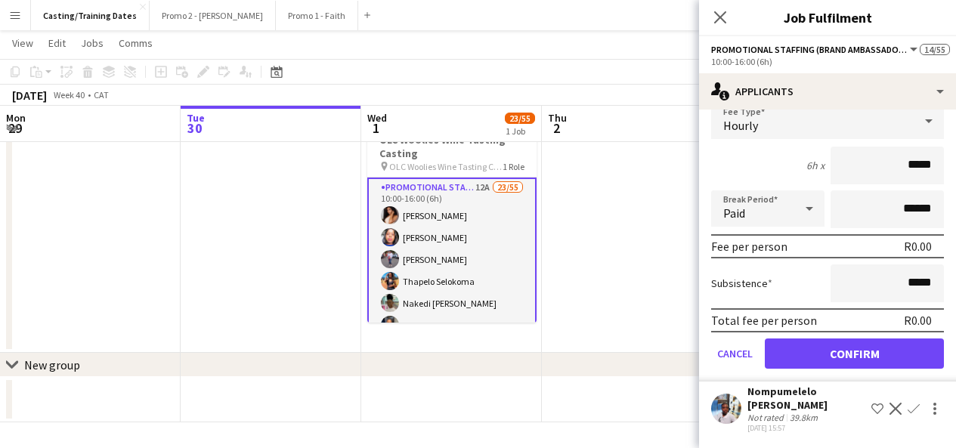
click at [839, 330] on div "Total fee per person R0.00" at bounding box center [827, 320] width 233 height 24
click at [845, 350] on button "Confirm" at bounding box center [854, 354] width 179 height 30
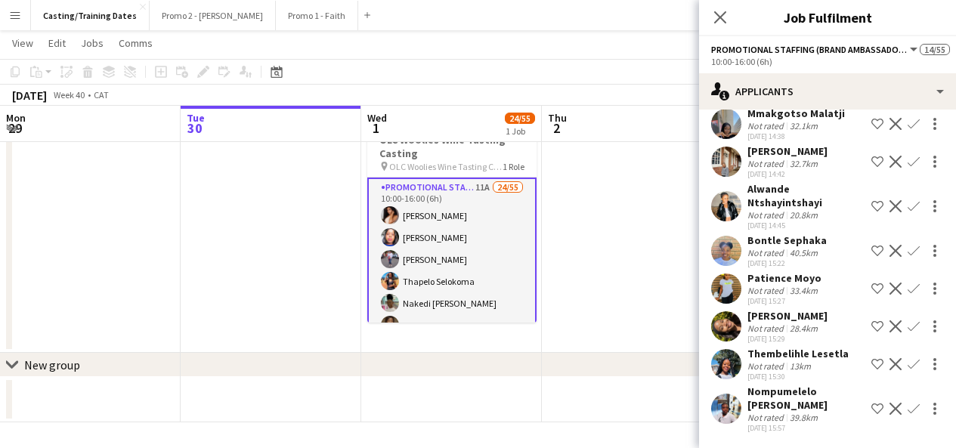
scroll to position [189, 0]
click at [759, 363] on div "Not rated" at bounding box center [766, 365] width 39 height 11
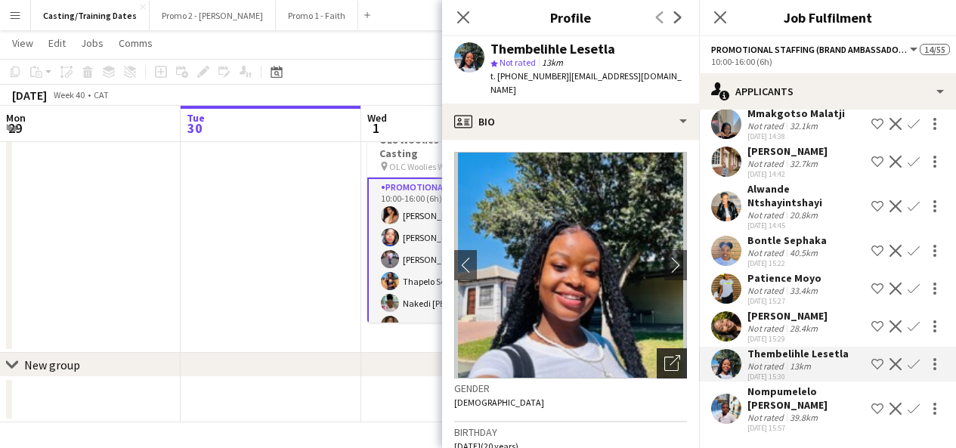
click at [664, 355] on icon "Open photos pop-in" at bounding box center [672, 363] width 16 height 16
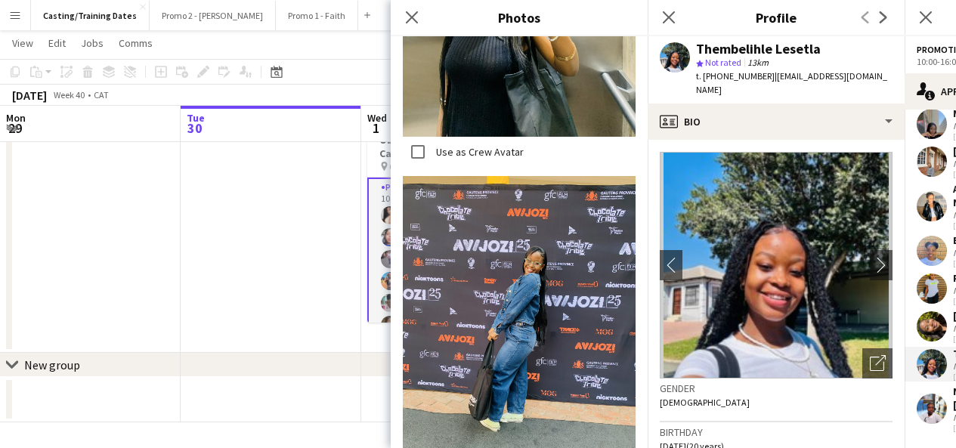
scroll to position [910, 0]
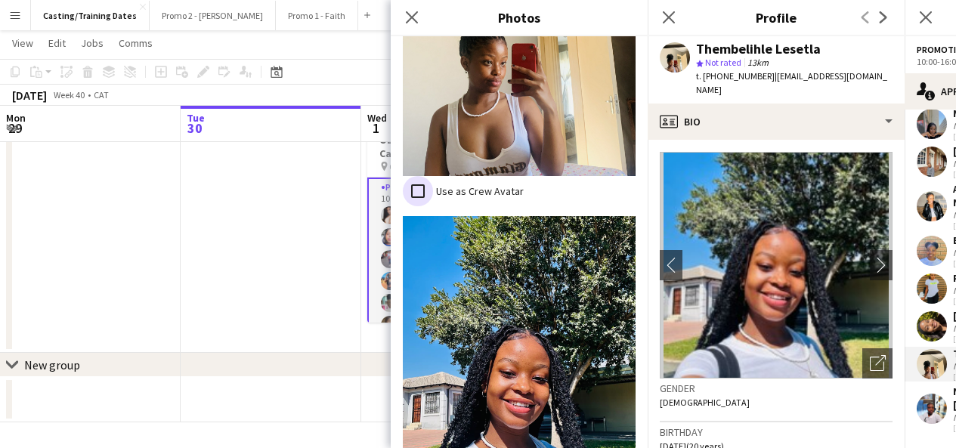
scroll to position [2222, 0]
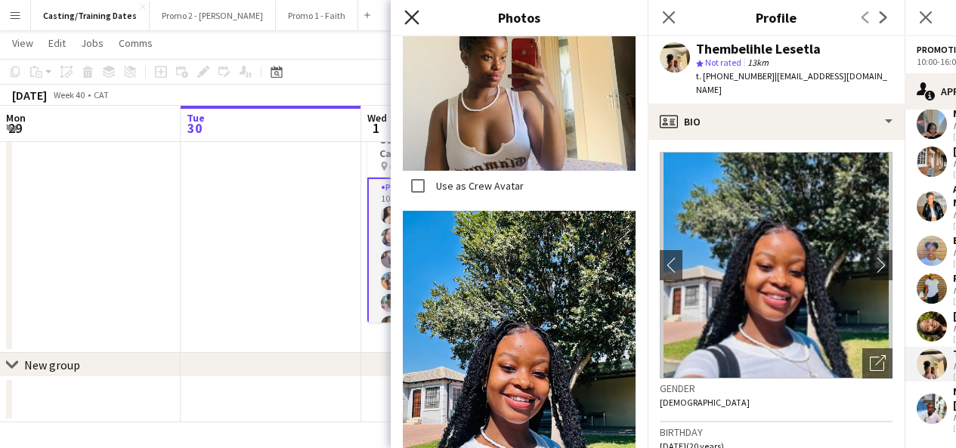
click at [413, 17] on icon at bounding box center [411, 17] width 14 height 14
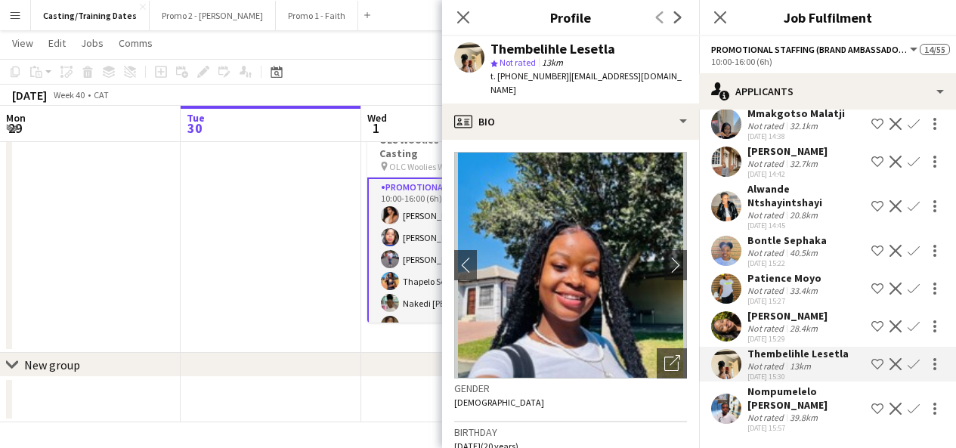
click at [908, 364] on app-icon "Confirm" at bounding box center [914, 364] width 12 height 12
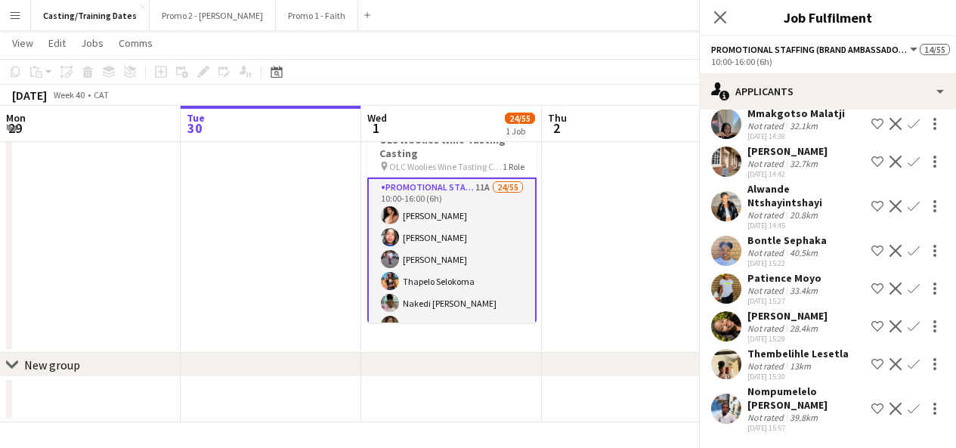
scroll to position [189, 0]
click at [908, 364] on app-icon "Confirm" at bounding box center [914, 364] width 12 height 12
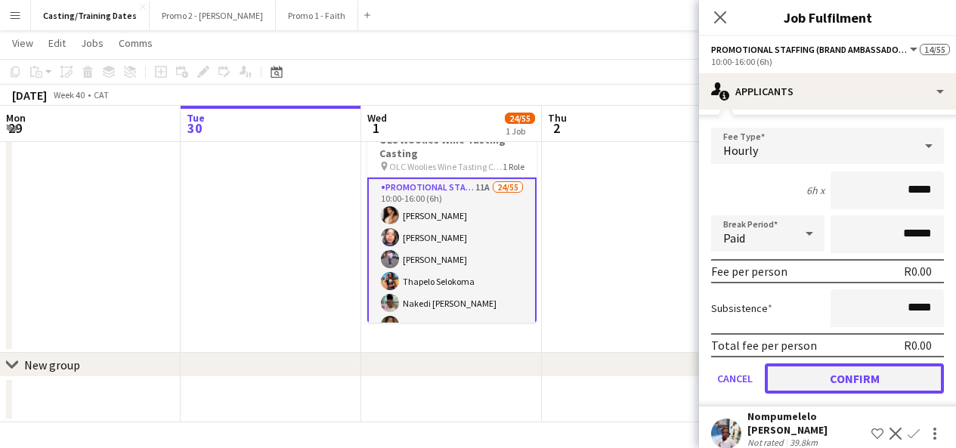
click at [872, 381] on button "Confirm" at bounding box center [854, 378] width 179 height 30
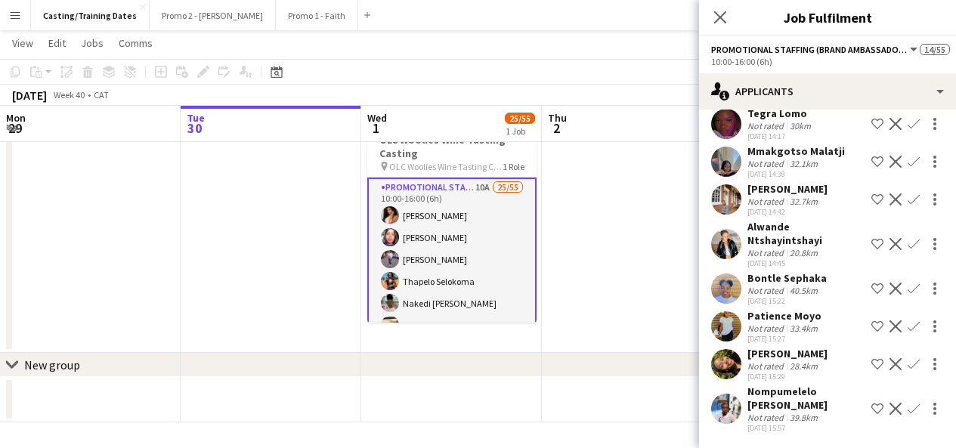
scroll to position [126, 0]
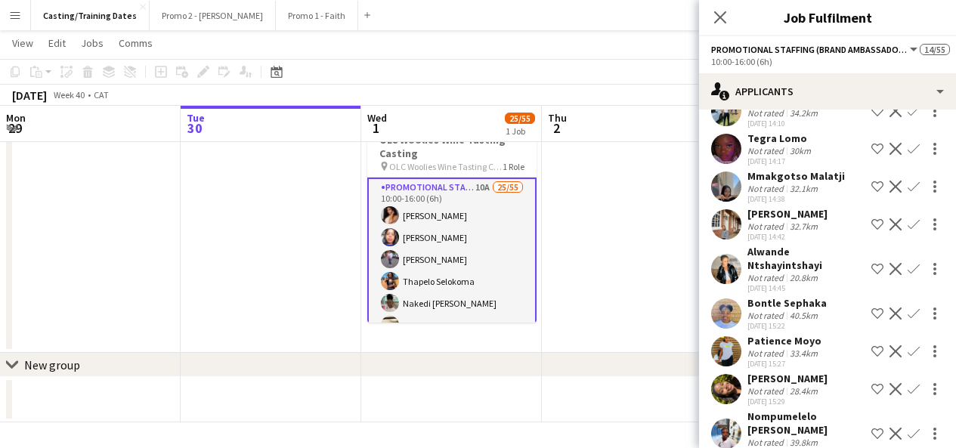
click at [776, 385] on div "[PERSON_NAME]" at bounding box center [787, 379] width 80 height 14
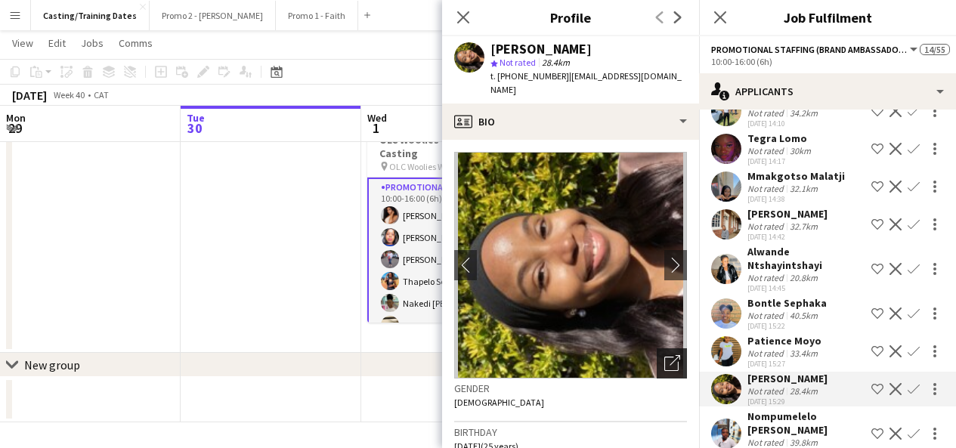
click at [664, 355] on icon "Open photos pop-in" at bounding box center [672, 363] width 16 height 16
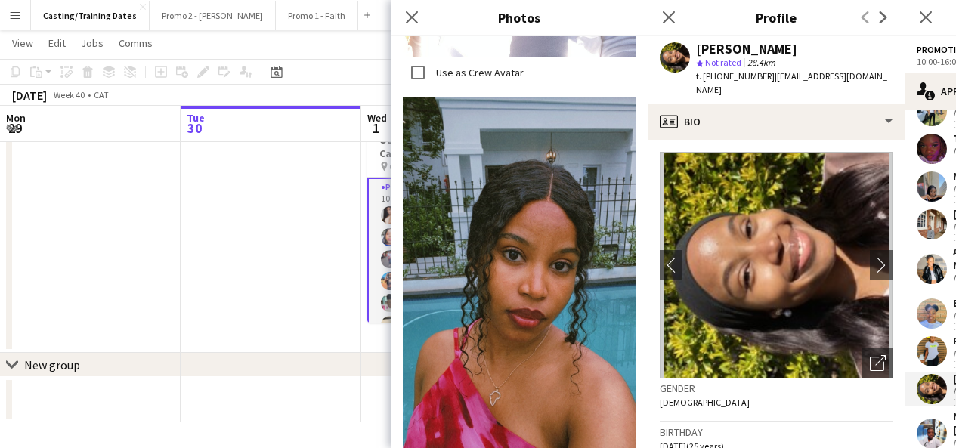
scroll to position [977, 0]
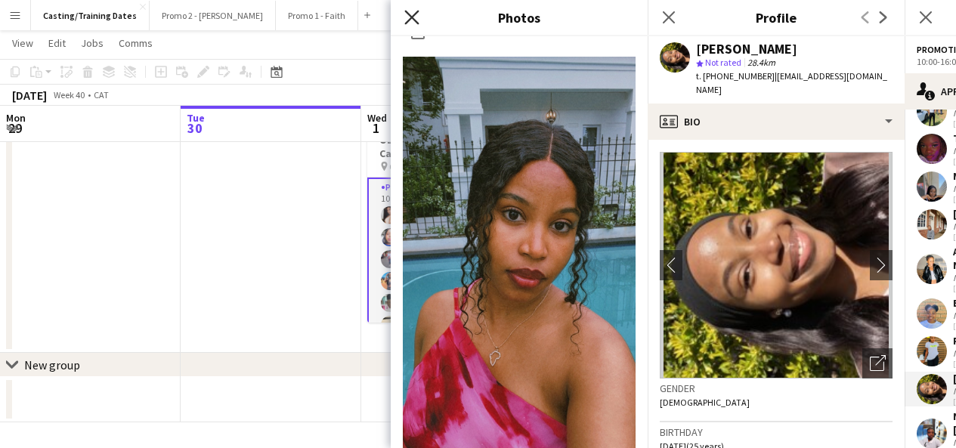
click at [412, 13] on icon "Close pop-in" at bounding box center [411, 17] width 14 height 14
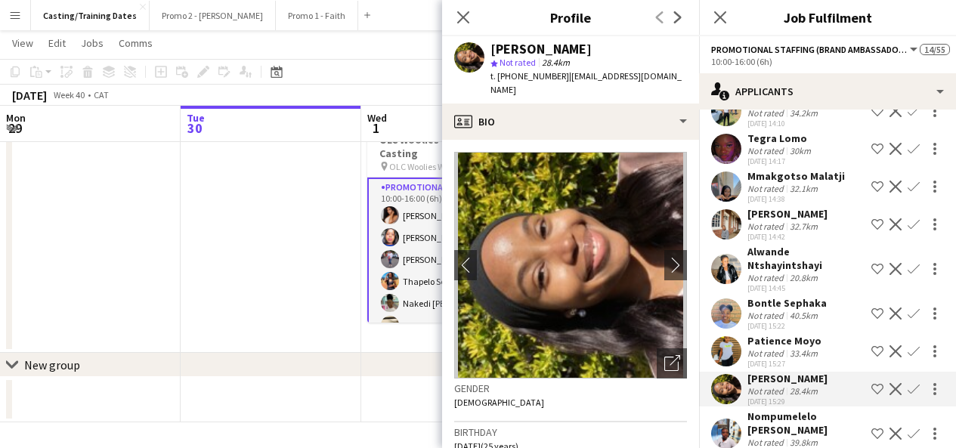
click at [908, 388] on app-icon "Confirm" at bounding box center [914, 389] width 12 height 12
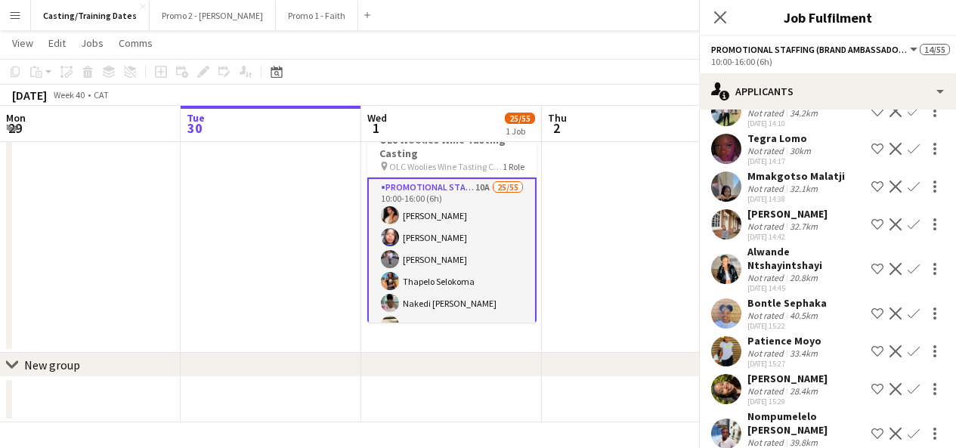
scroll to position [151, 0]
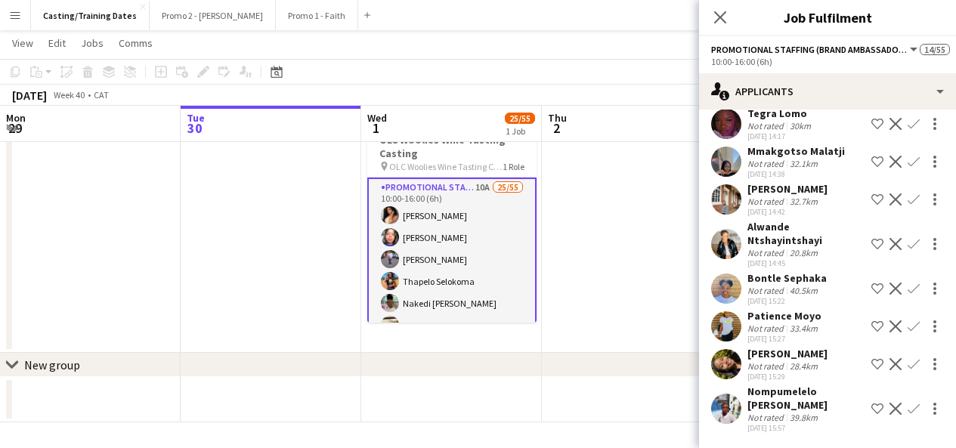
click at [905, 356] on button "Confirm" at bounding box center [914, 364] width 18 height 18
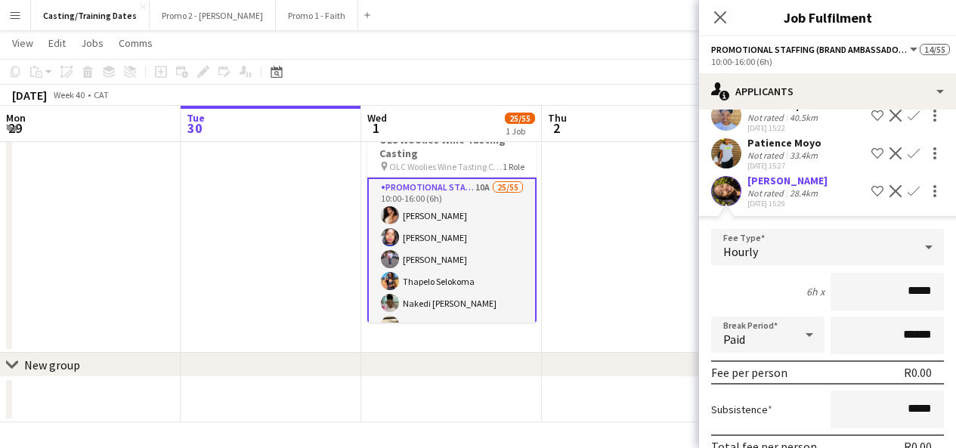
scroll to position [450, 0]
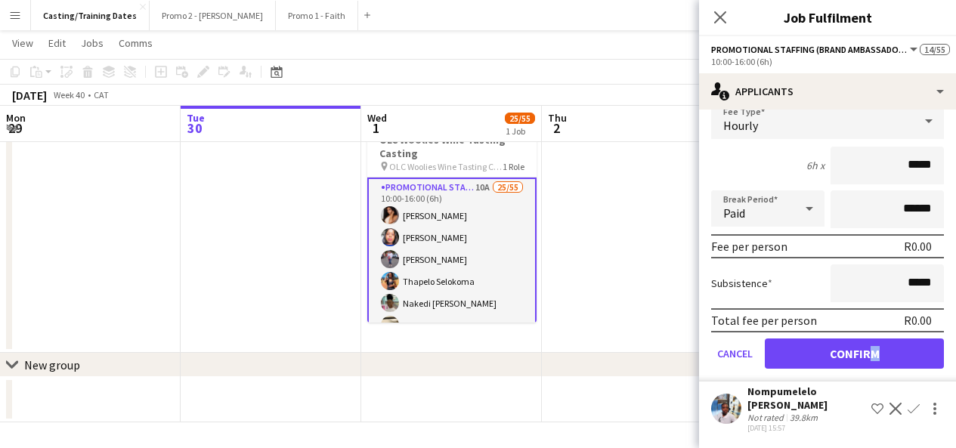
drag, startPoint x: 866, startPoint y: 372, endPoint x: 858, endPoint y: 361, distance: 13.0
click at [858, 361] on form "Fee Type Hourly 6h x ***** Break Period Paid ****** Fee per person R0.00 Subsis…" at bounding box center [827, 242] width 257 height 279
click at [858, 361] on button "Confirm" at bounding box center [854, 354] width 179 height 30
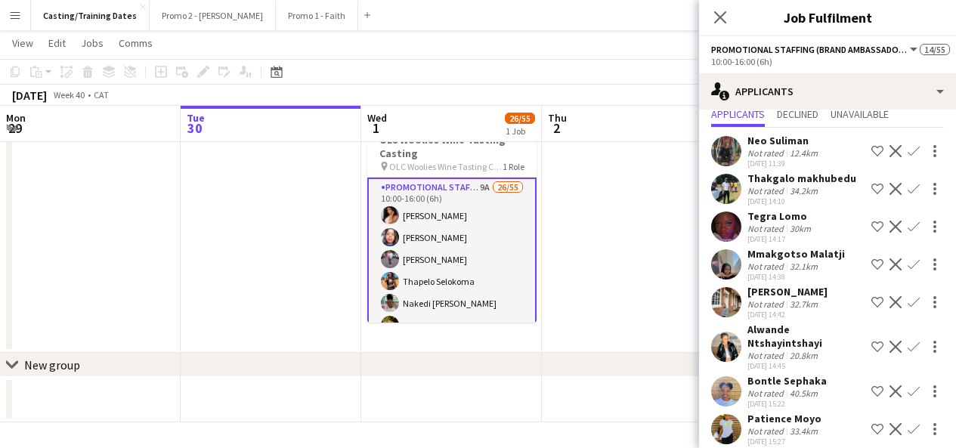
scroll to position [46, 0]
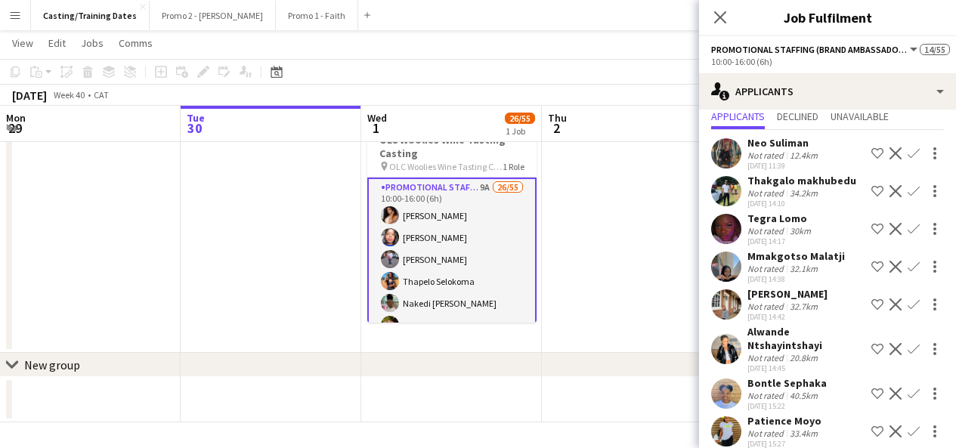
click at [728, 267] on app-user-avatar at bounding box center [726, 267] width 30 height 30
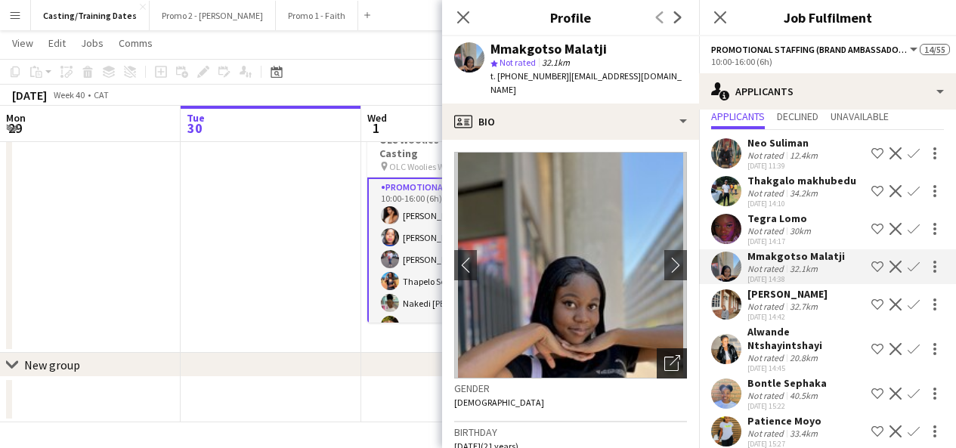
click at [670, 355] on icon at bounding box center [675, 360] width 11 height 11
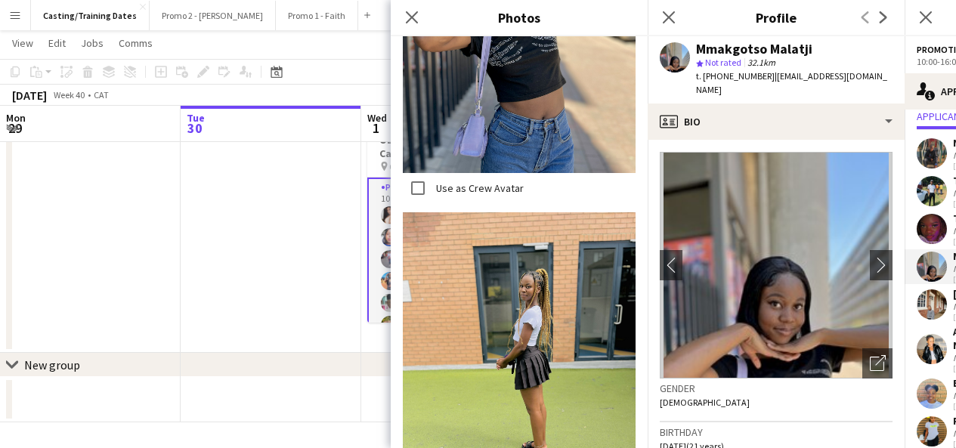
scroll to position [1974, 0]
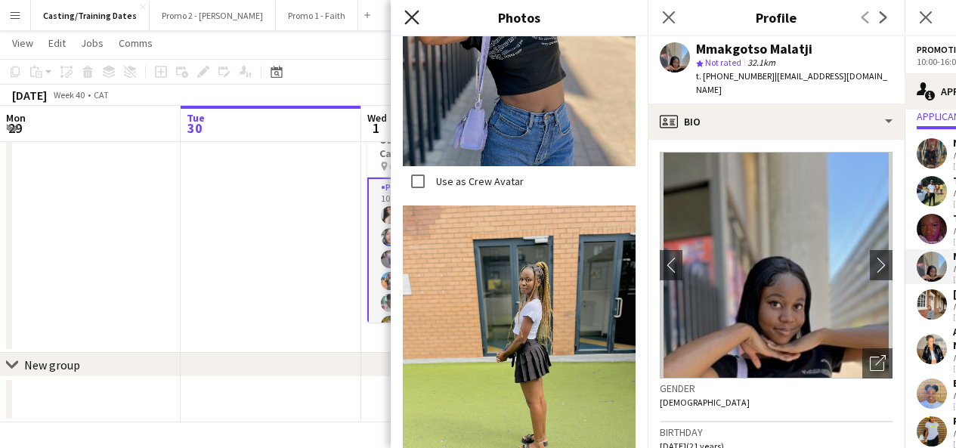
click at [413, 20] on icon at bounding box center [411, 17] width 14 height 14
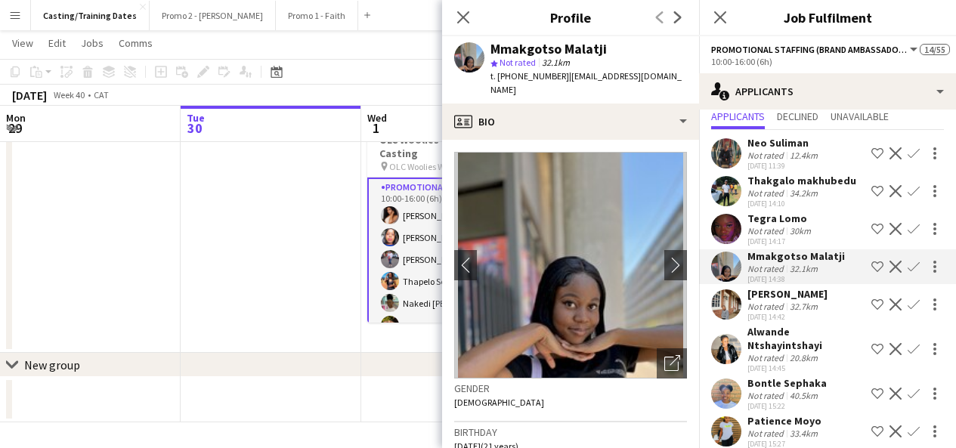
click at [799, 234] on div "30km" at bounding box center [800, 230] width 27 height 11
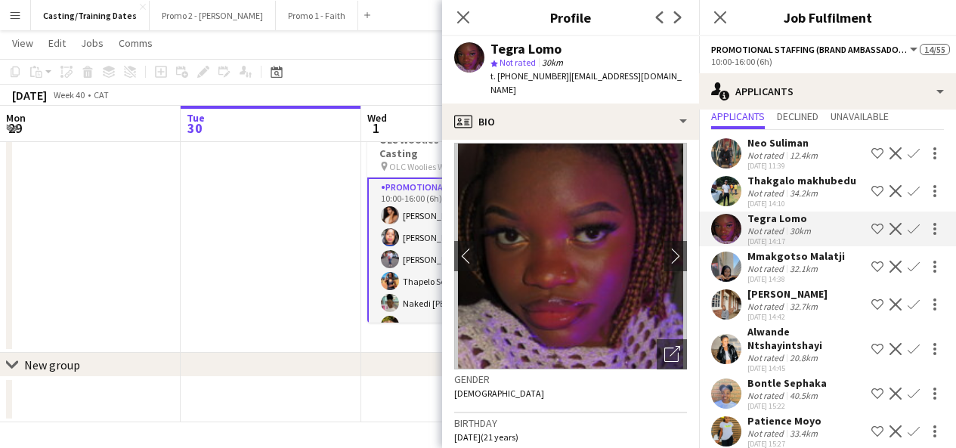
scroll to position [10, 0]
click at [657, 351] on div "Open photos pop-in" at bounding box center [672, 354] width 30 height 30
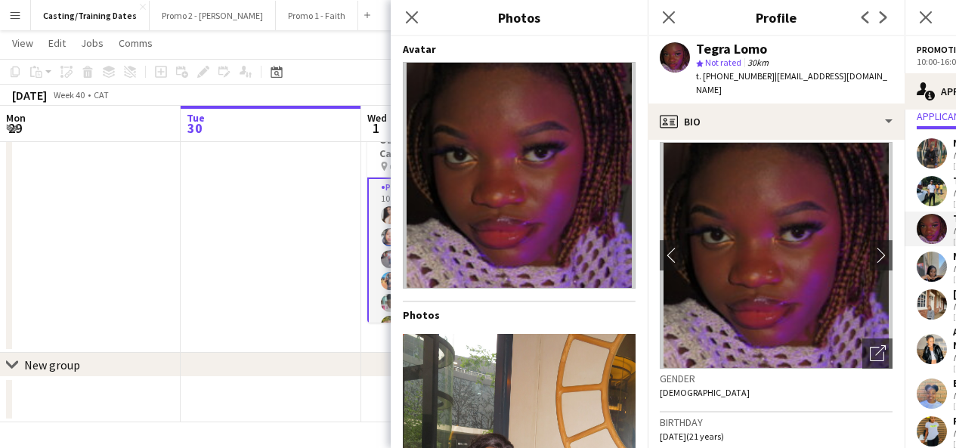
scroll to position [72, 0]
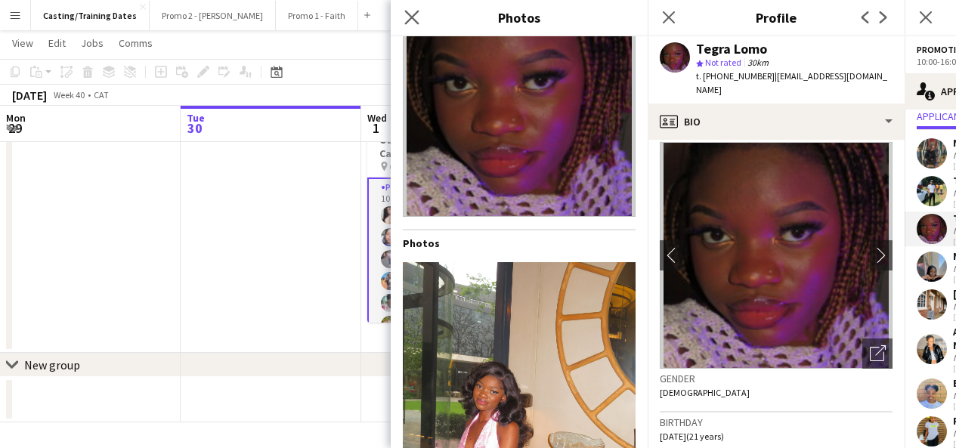
click at [410, 9] on app-icon "Close pop-in" at bounding box center [412, 18] width 22 height 22
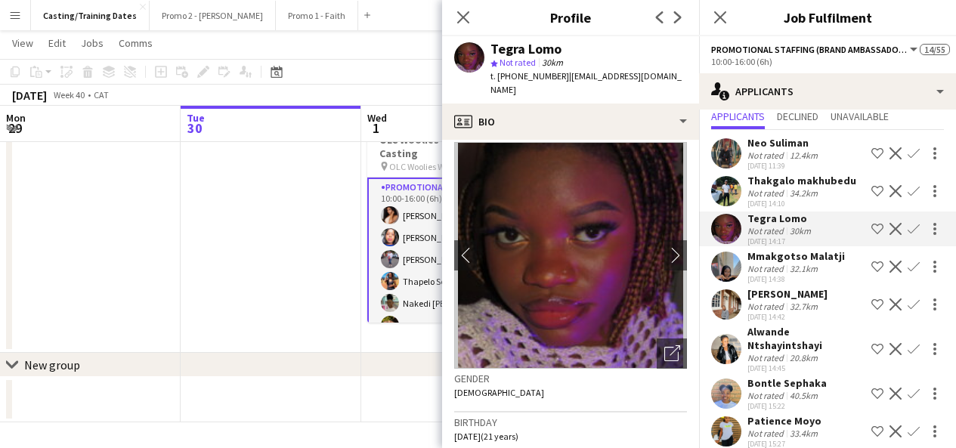
scroll to position [113, 0]
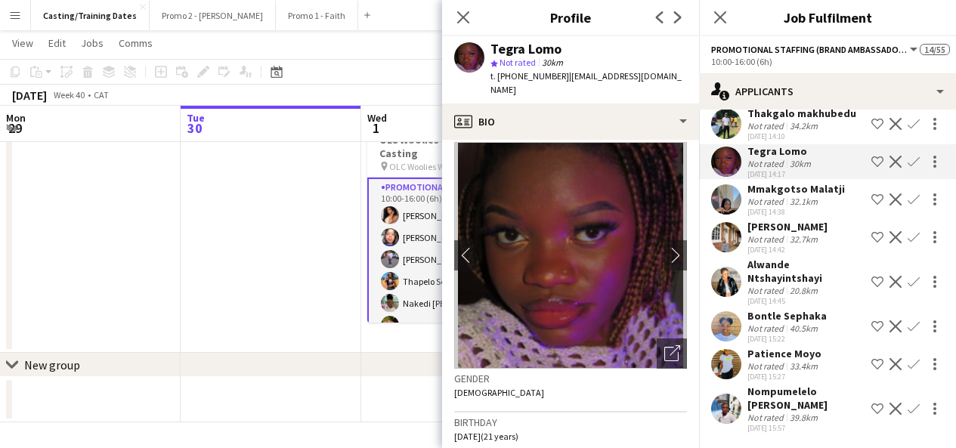
click at [723, 407] on app-user-avatar at bounding box center [726, 409] width 30 height 30
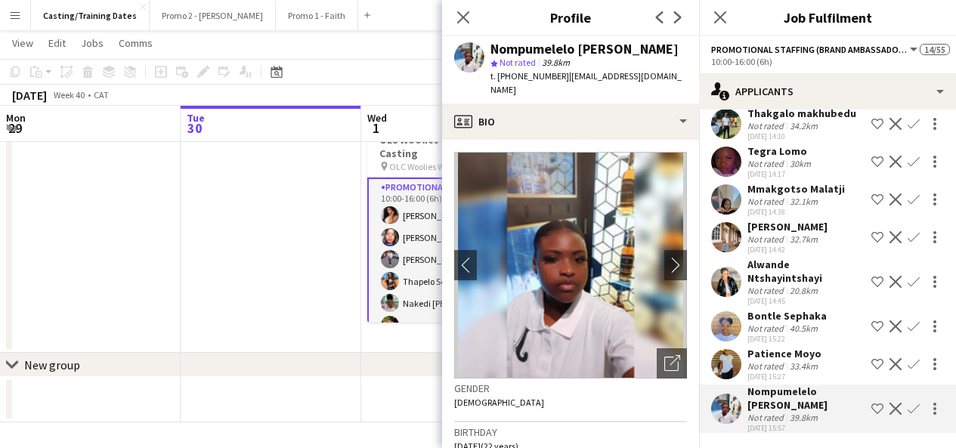
click at [726, 357] on app-user-avatar at bounding box center [726, 364] width 30 height 30
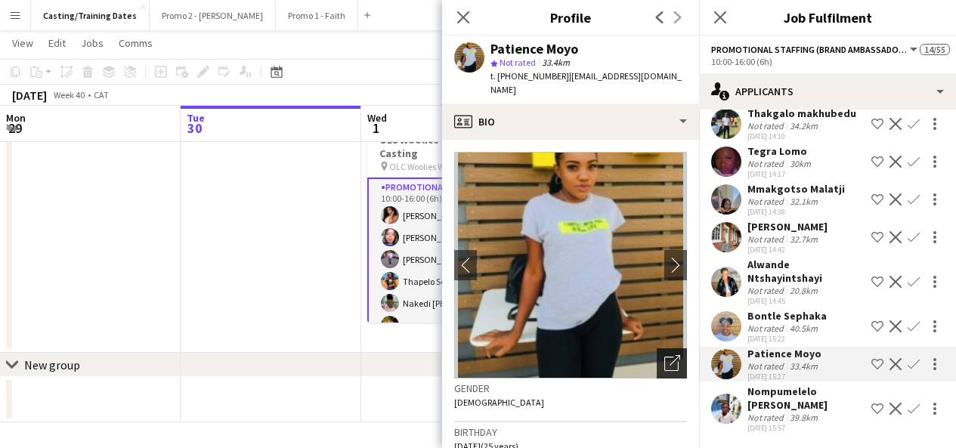
click at [657, 349] on div "Open photos pop-in" at bounding box center [672, 363] width 30 height 30
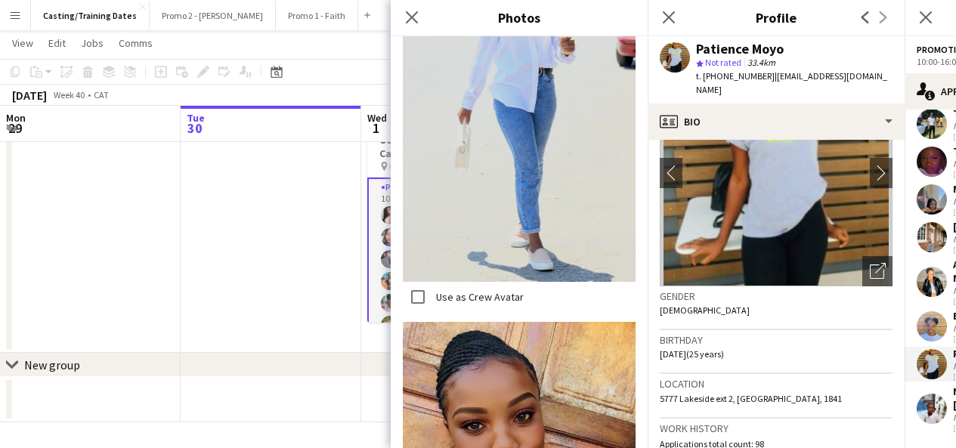
scroll to position [890, 0]
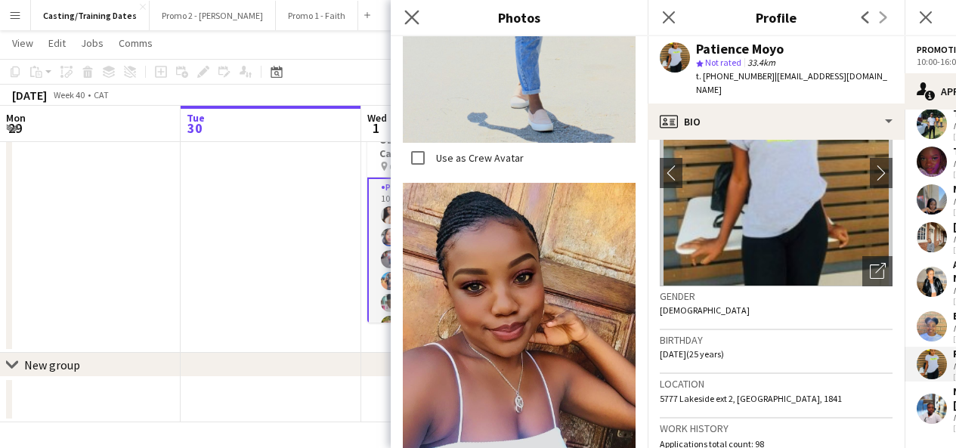
click at [407, 8] on app-icon "Close pop-in" at bounding box center [412, 18] width 22 height 22
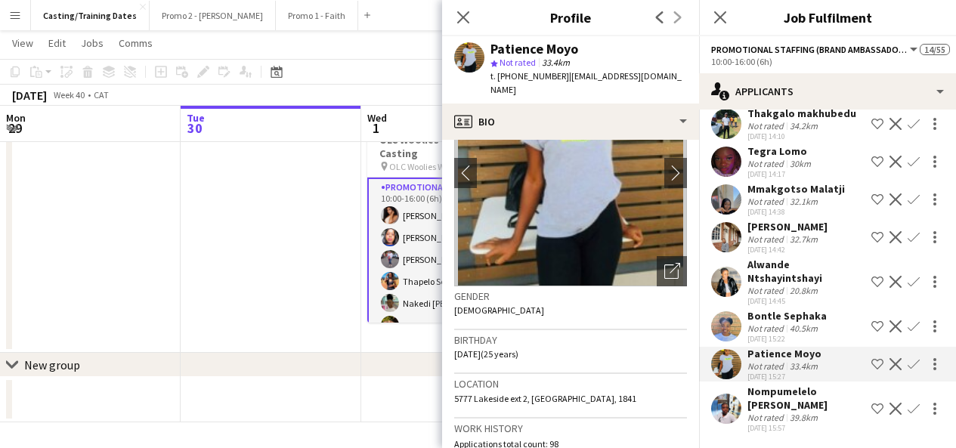
click at [908, 363] on app-icon "Confirm" at bounding box center [914, 364] width 12 height 12
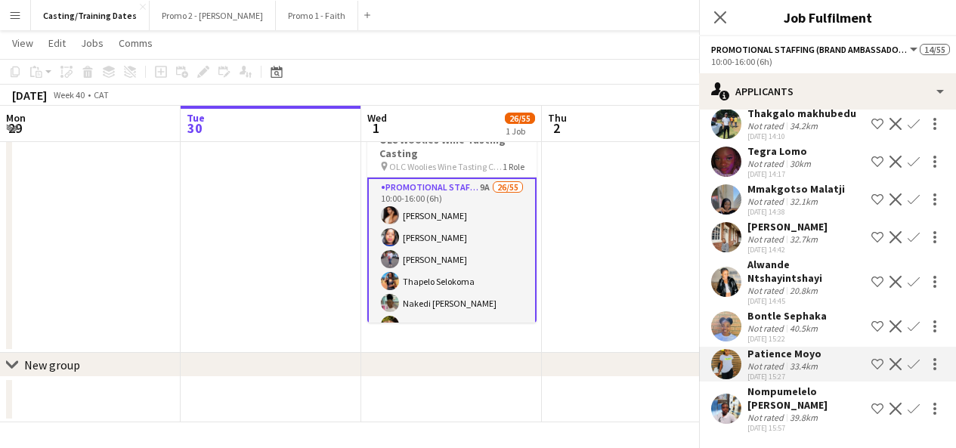
scroll to position [113, 0]
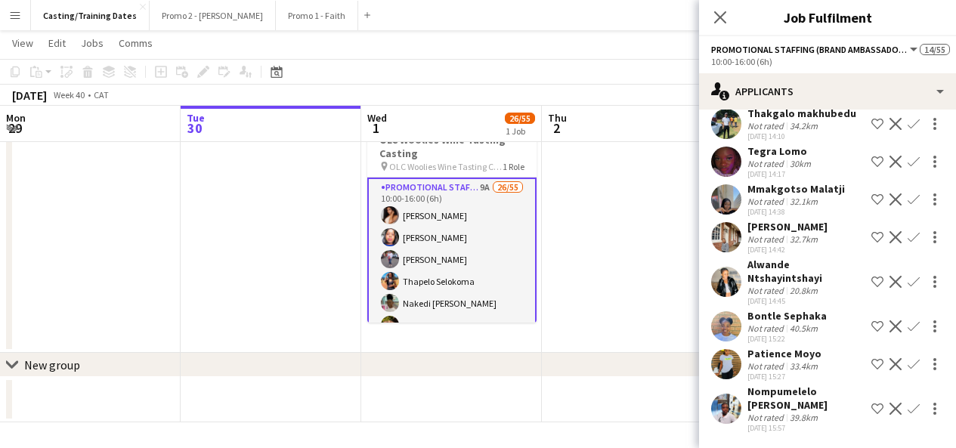
click at [908, 363] on app-icon "Confirm" at bounding box center [914, 364] width 12 height 12
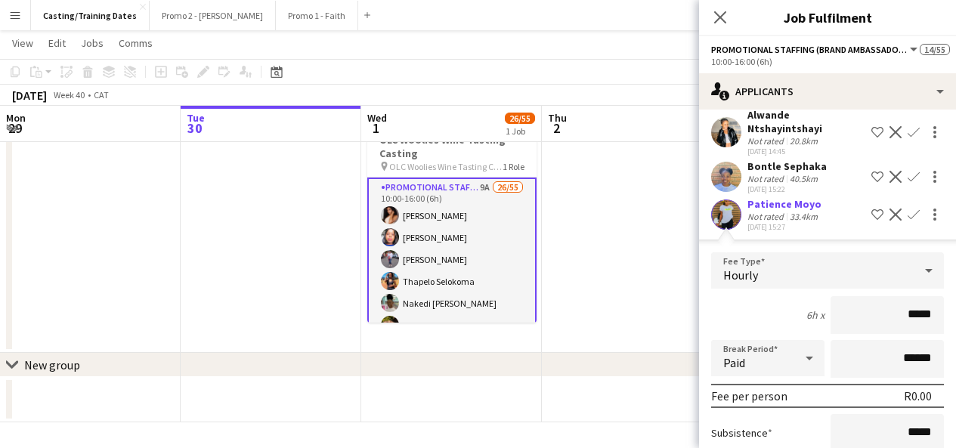
scroll to position [413, 0]
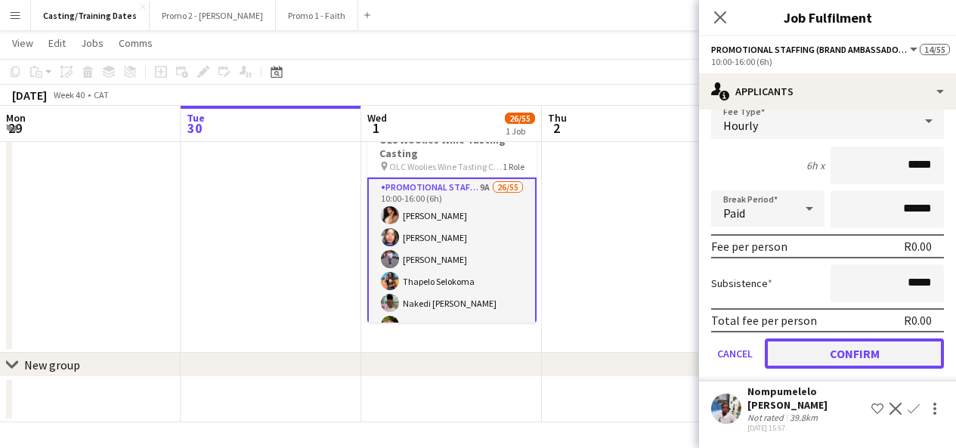
click at [859, 347] on button "Confirm" at bounding box center [854, 354] width 179 height 30
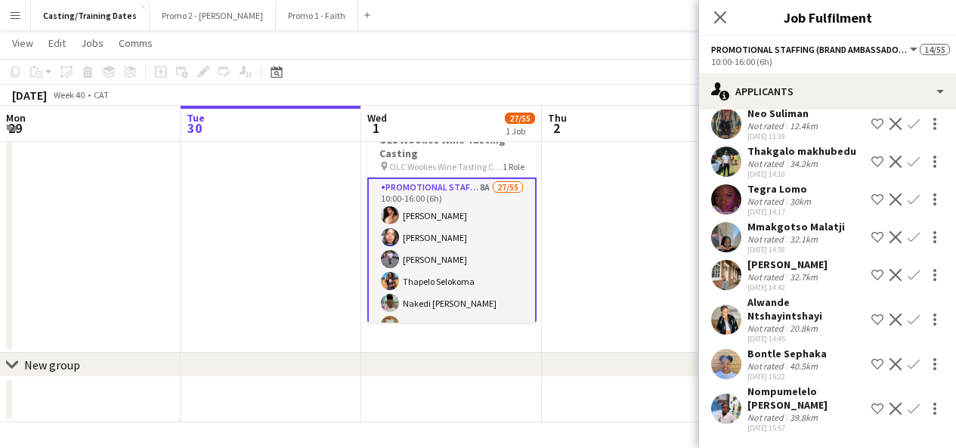
scroll to position [76, 0]
click at [790, 370] on div "40.5km" at bounding box center [804, 365] width 34 height 11
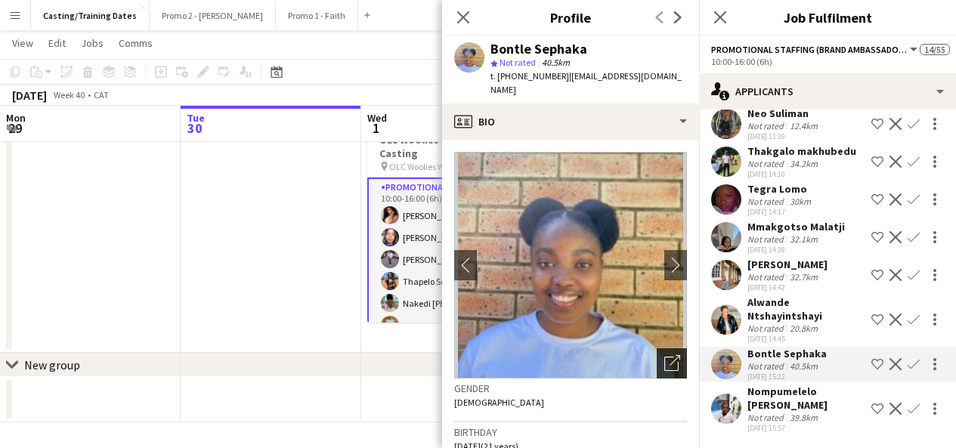
click at [668, 355] on icon "Open photos pop-in" at bounding box center [672, 363] width 16 height 16
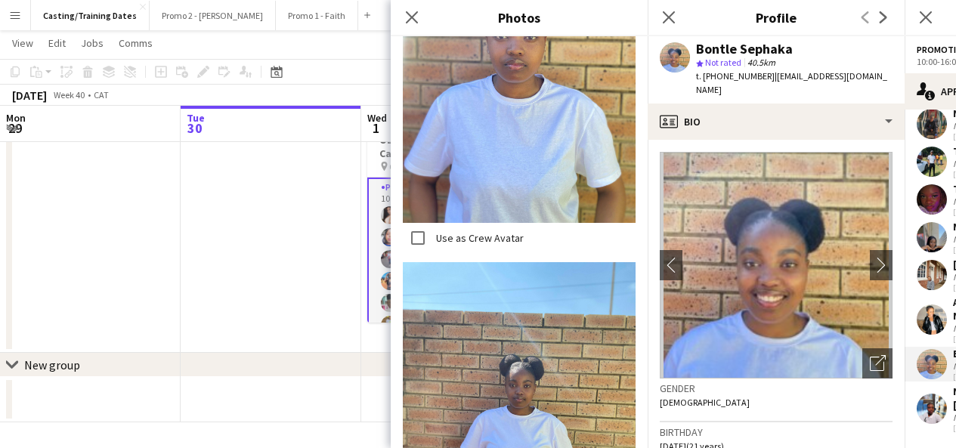
scroll to position [544, 0]
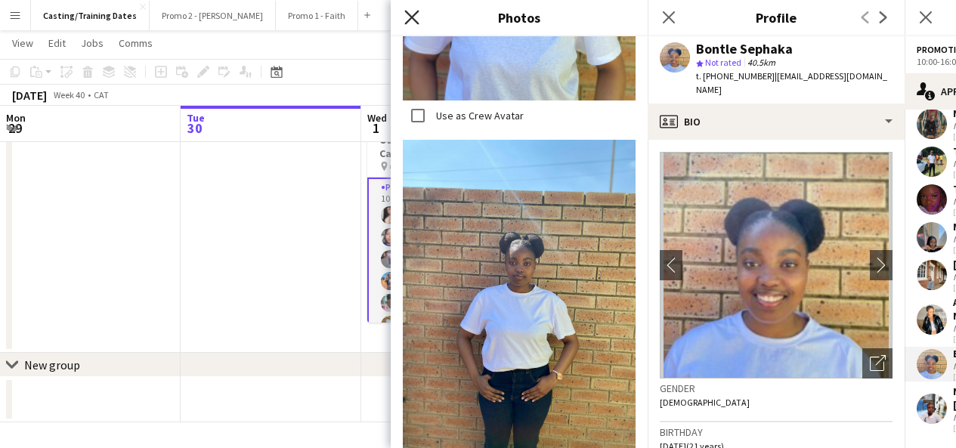
click at [406, 17] on icon "Close pop-in" at bounding box center [411, 17] width 14 height 14
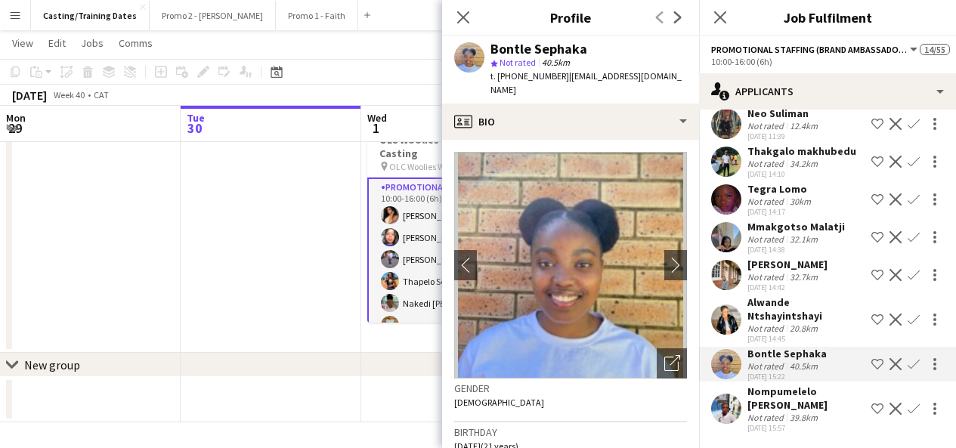
click at [734, 306] on app-user-avatar at bounding box center [726, 320] width 30 height 30
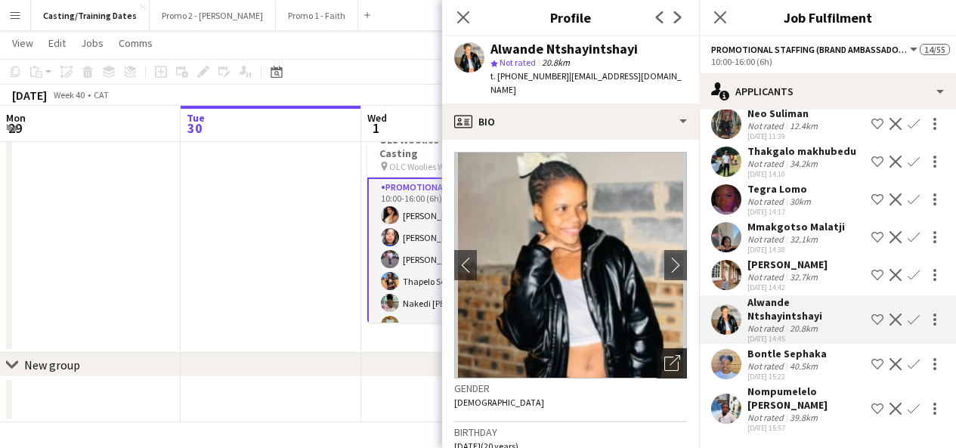
click at [664, 360] on icon "Open photos pop-in" at bounding box center [672, 363] width 16 height 16
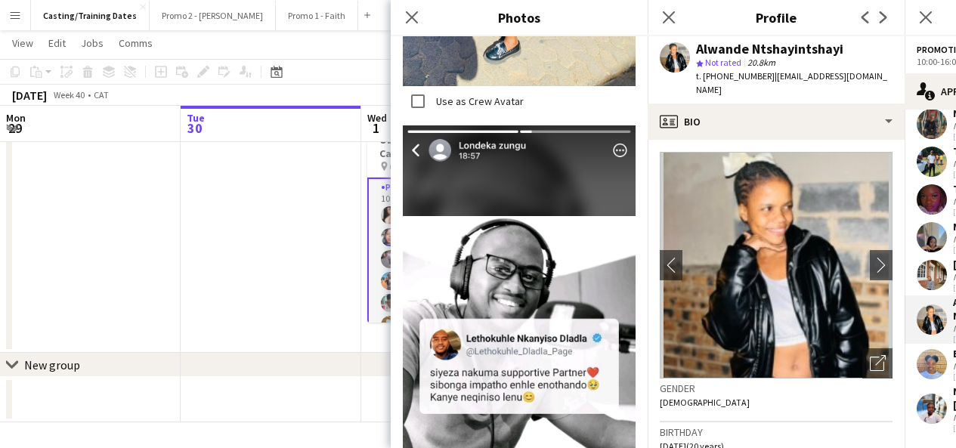
scroll to position [559, 0]
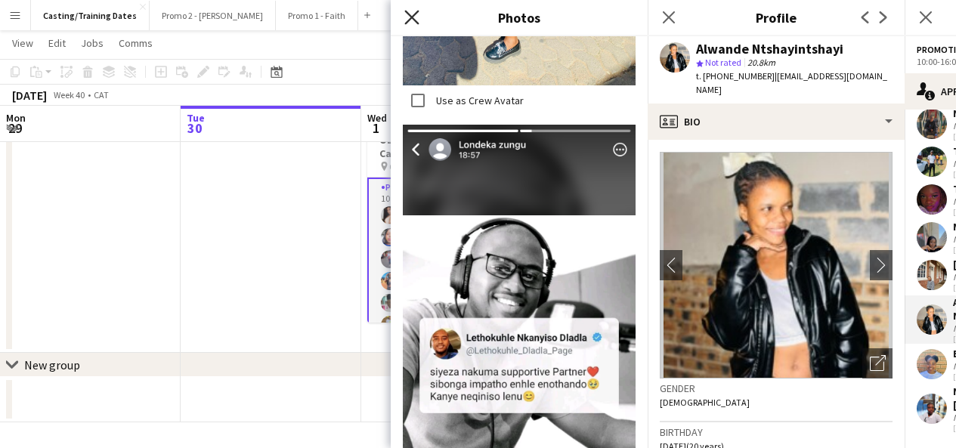
click at [405, 14] on icon "Close pop-in" at bounding box center [411, 17] width 14 height 14
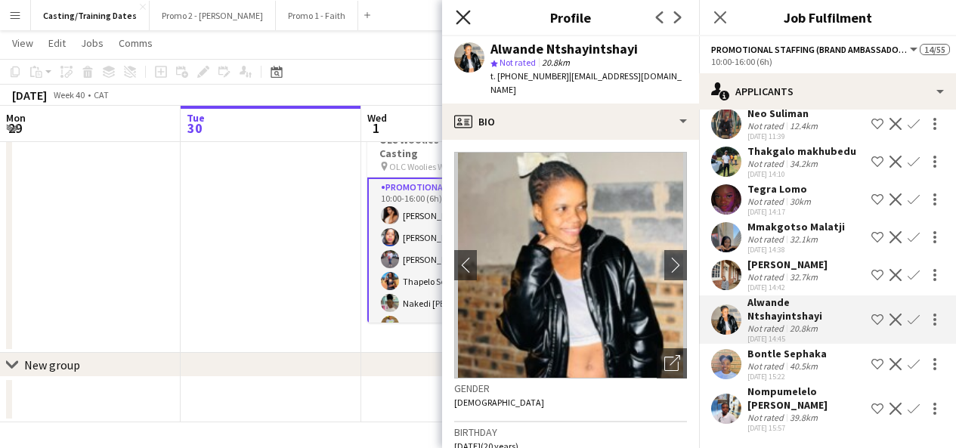
click at [467, 11] on icon "Close pop-in" at bounding box center [463, 17] width 14 height 14
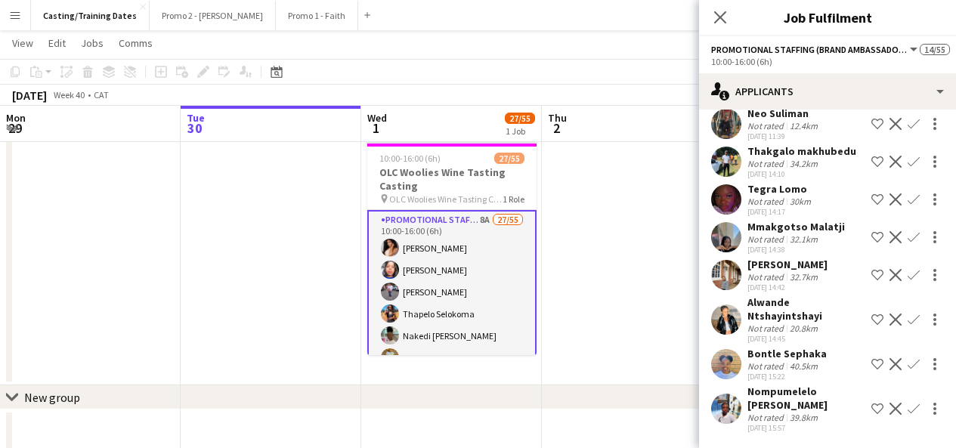
scroll to position [8, 0]
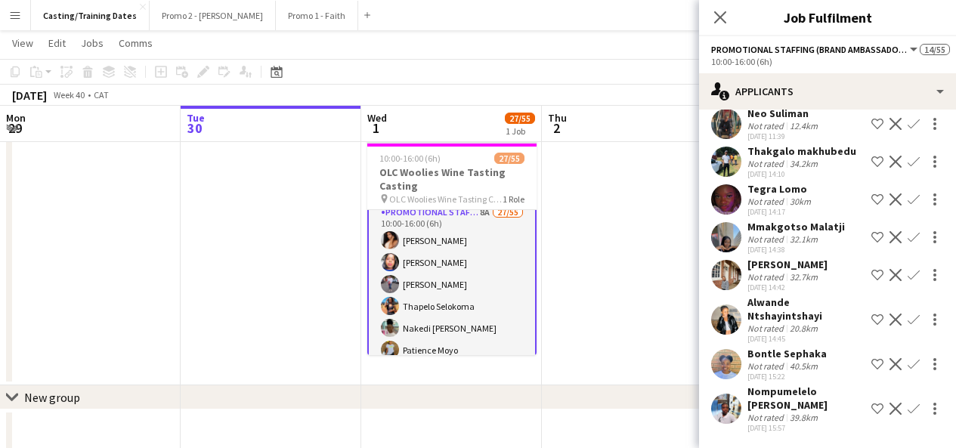
click at [722, 405] on app-user-avatar at bounding box center [726, 409] width 30 height 30
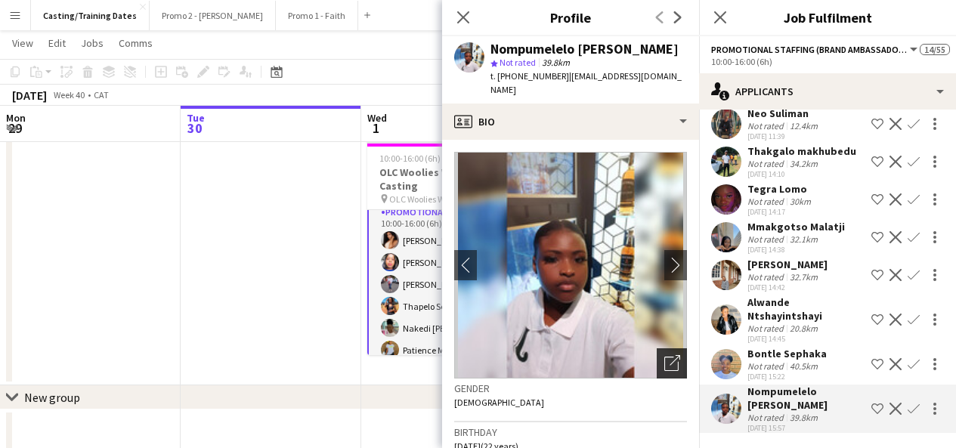
click at [664, 355] on icon "Open photos pop-in" at bounding box center [672, 363] width 16 height 16
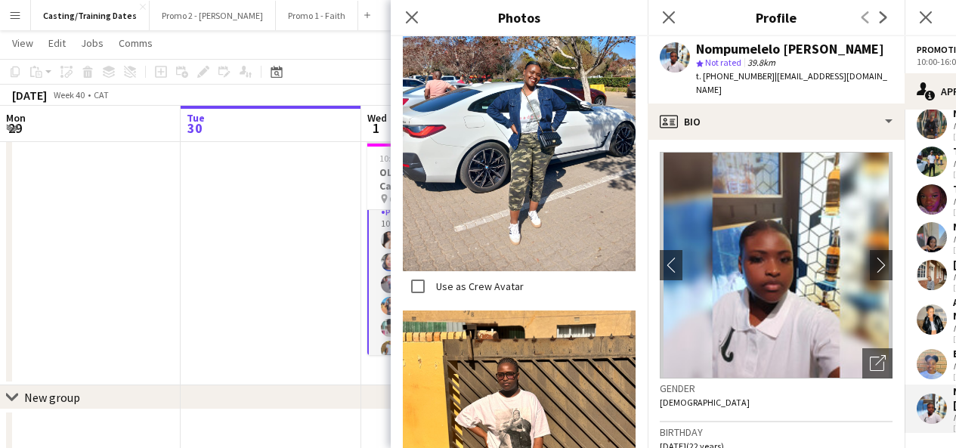
scroll to position [2674, 0]
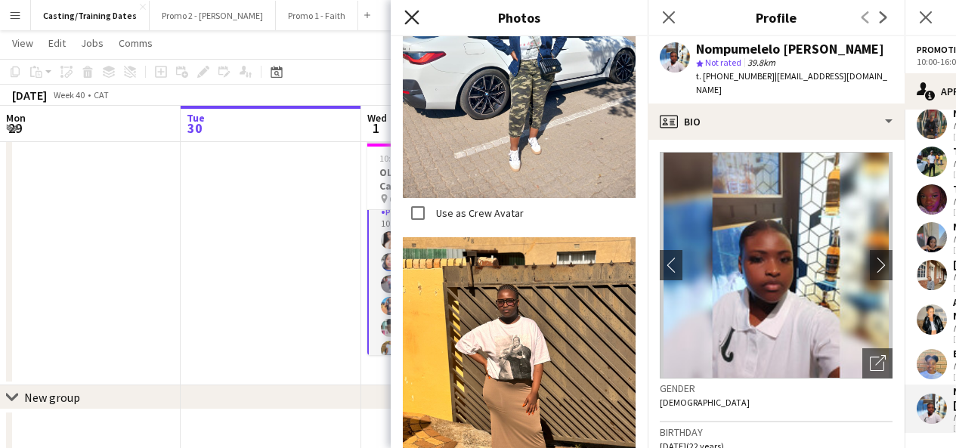
click at [412, 16] on icon at bounding box center [411, 17] width 14 height 14
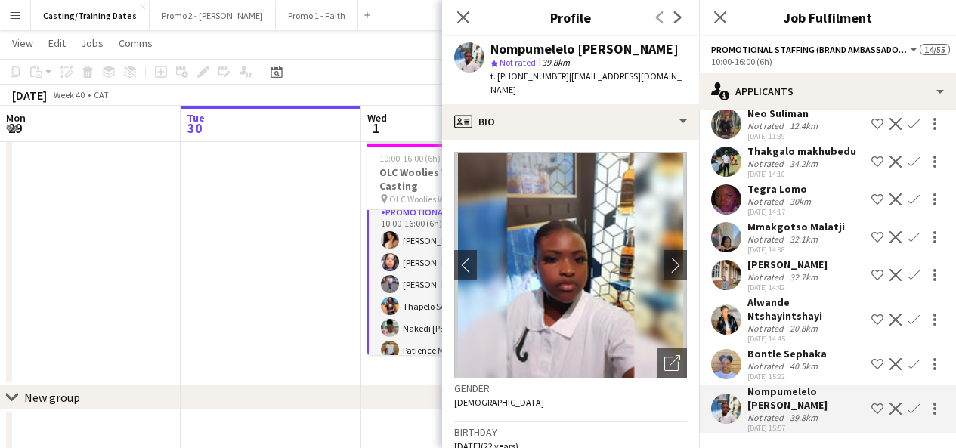
click at [731, 272] on app-user-avatar at bounding box center [726, 275] width 30 height 30
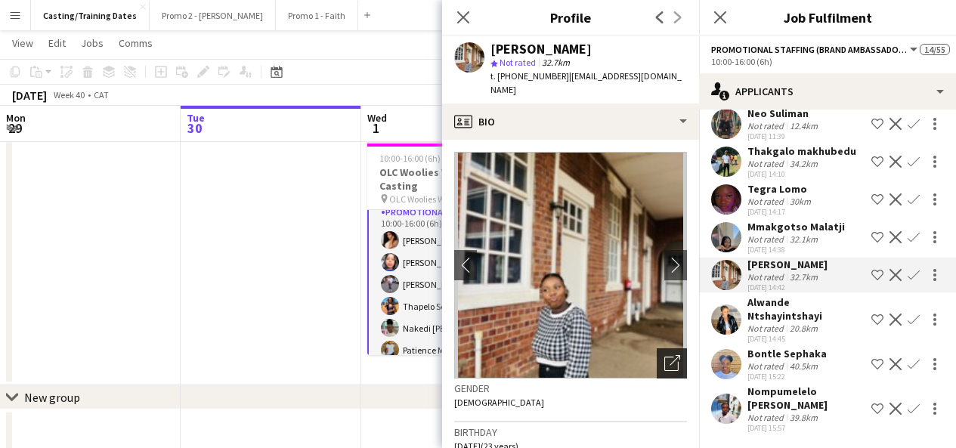
click at [665, 355] on icon "Open photos pop-in" at bounding box center [672, 363] width 16 height 16
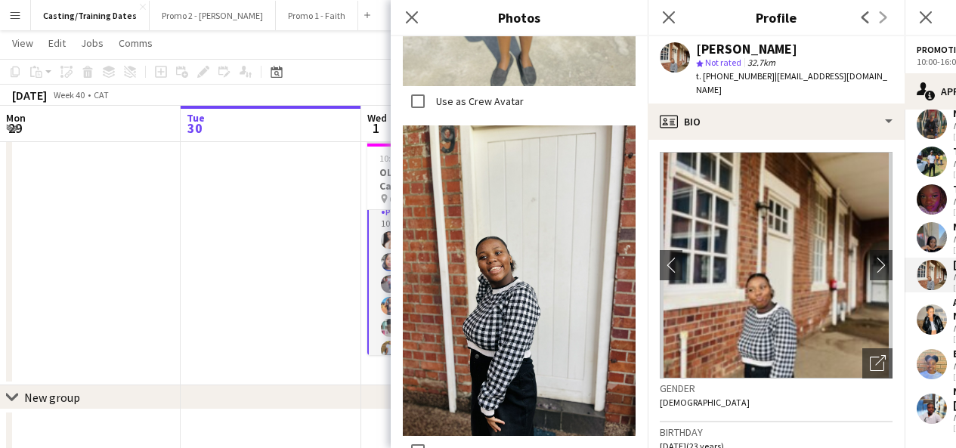
scroll to position [1260, 0]
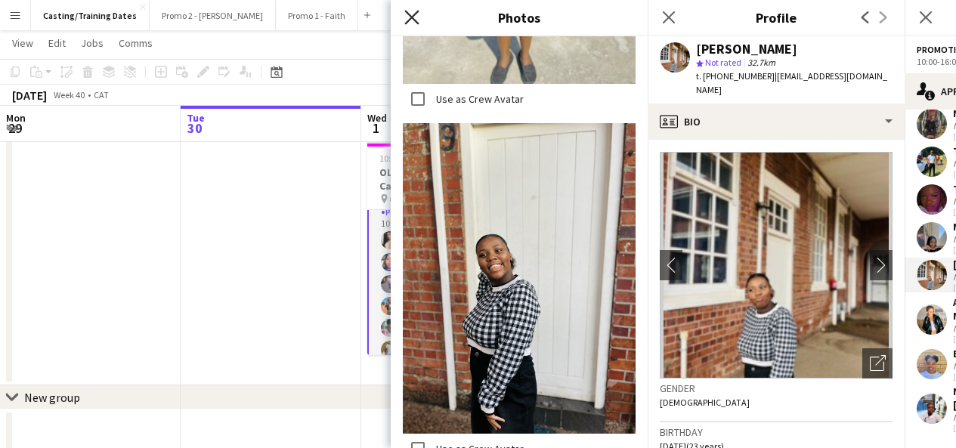
click at [407, 19] on icon "Close pop-in" at bounding box center [411, 17] width 14 height 14
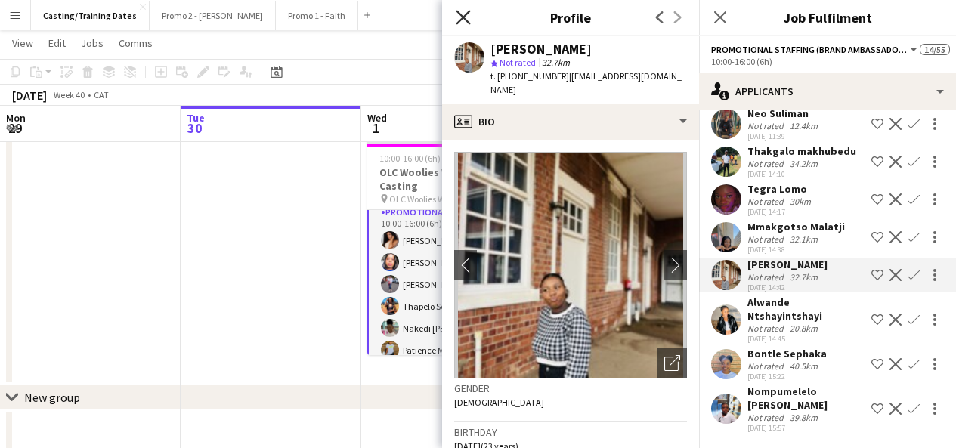
click at [456, 23] on icon at bounding box center [463, 17] width 14 height 14
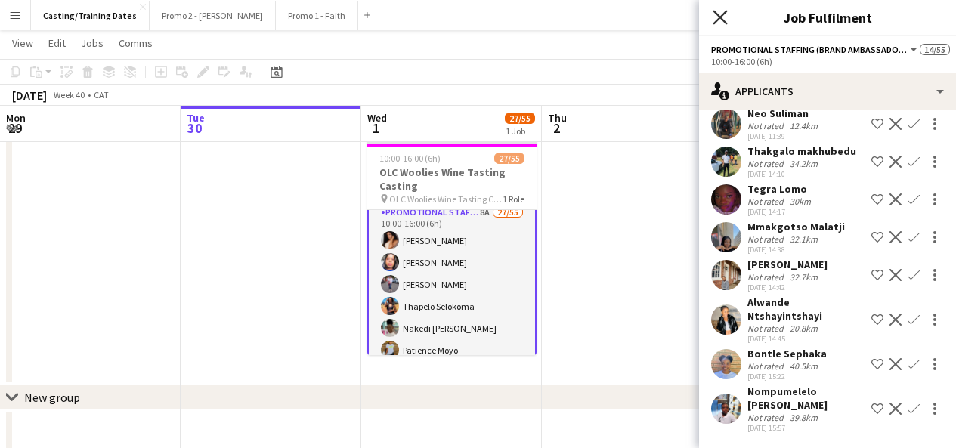
click at [714, 19] on icon "Close pop-in" at bounding box center [720, 17] width 14 height 14
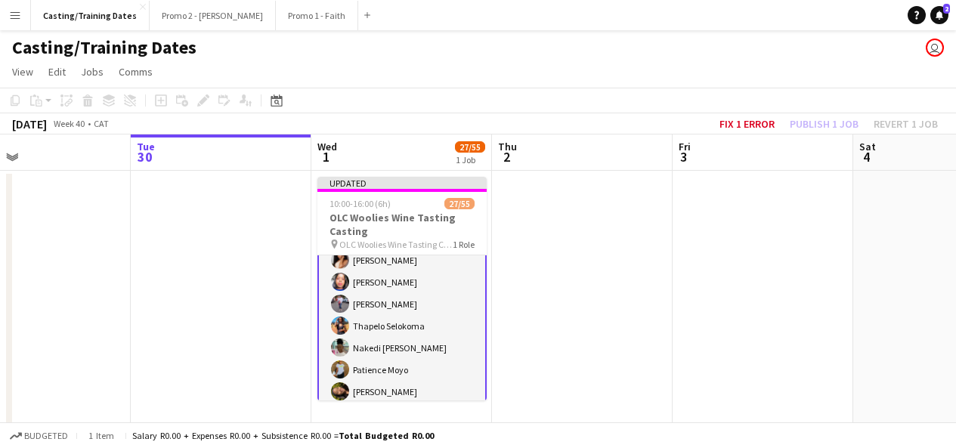
scroll to position [0, 0]
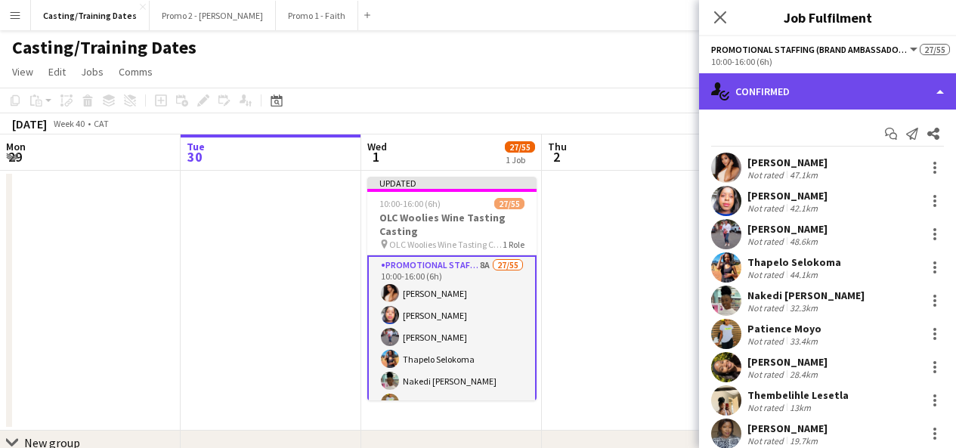
click at [796, 100] on div "single-neutral-actions-check-2 Confirmed" at bounding box center [827, 91] width 257 height 36
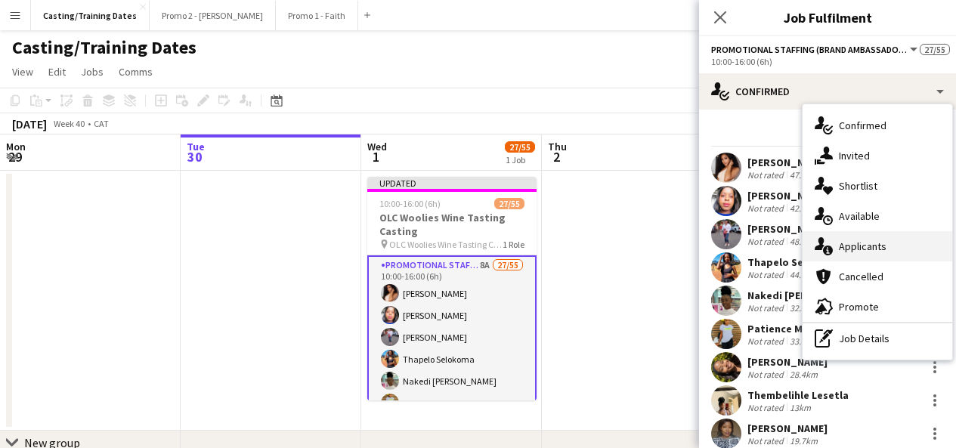
click at [880, 247] on span "Applicants" at bounding box center [863, 247] width 48 height 14
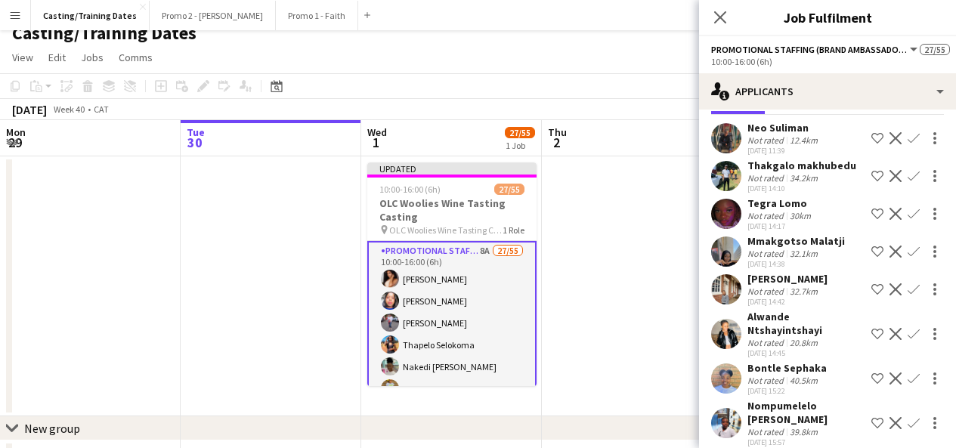
scroll to position [60, 0]
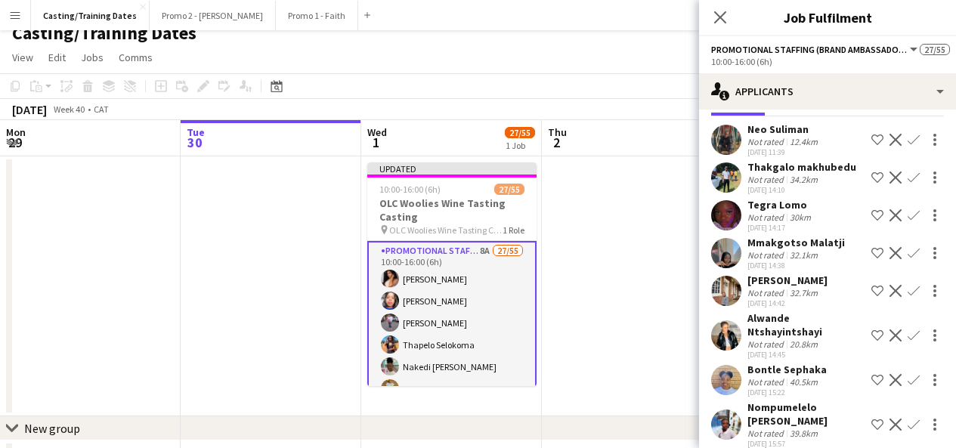
click at [718, 27] on div "Close pop-in" at bounding box center [720, 17] width 42 height 35
click at [716, 20] on icon at bounding box center [720, 17] width 14 height 14
